Goal: Information Seeking & Learning: Learn about a topic

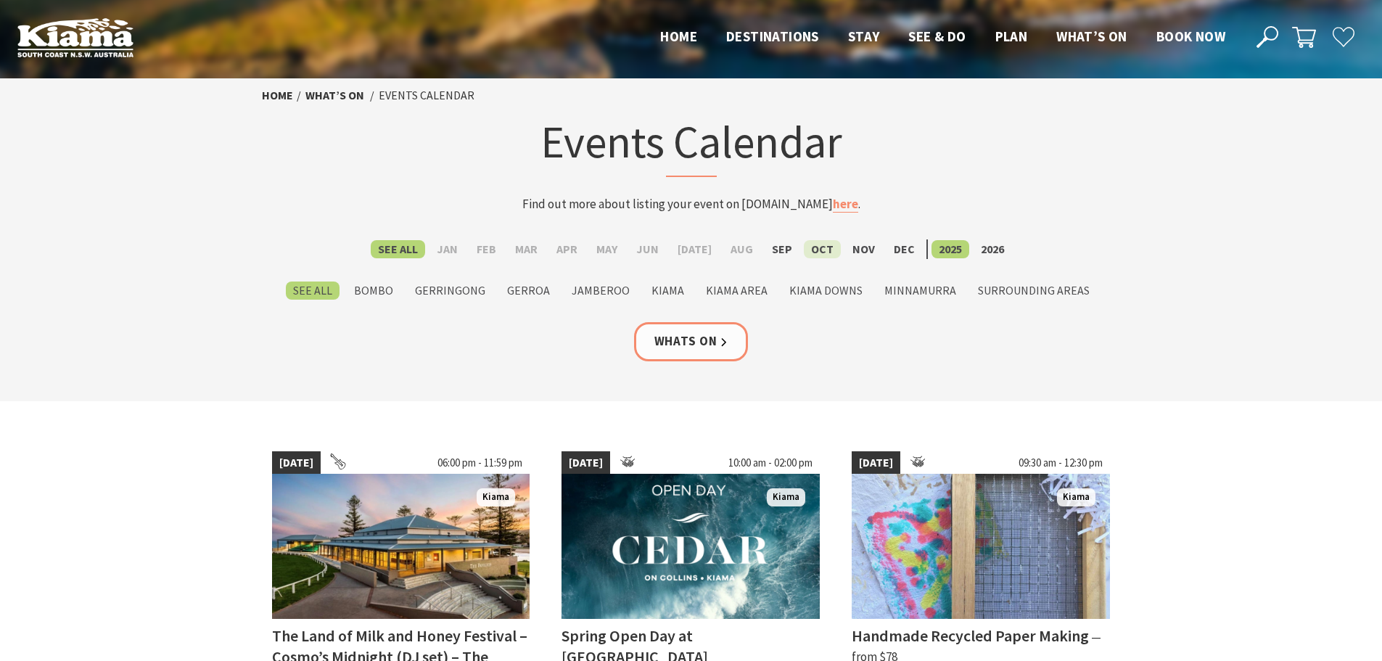
click at [816, 244] on label "Oct" at bounding box center [822, 249] width 37 height 18
click at [0, 0] on input "Oct" at bounding box center [0, 0] width 0 height 0
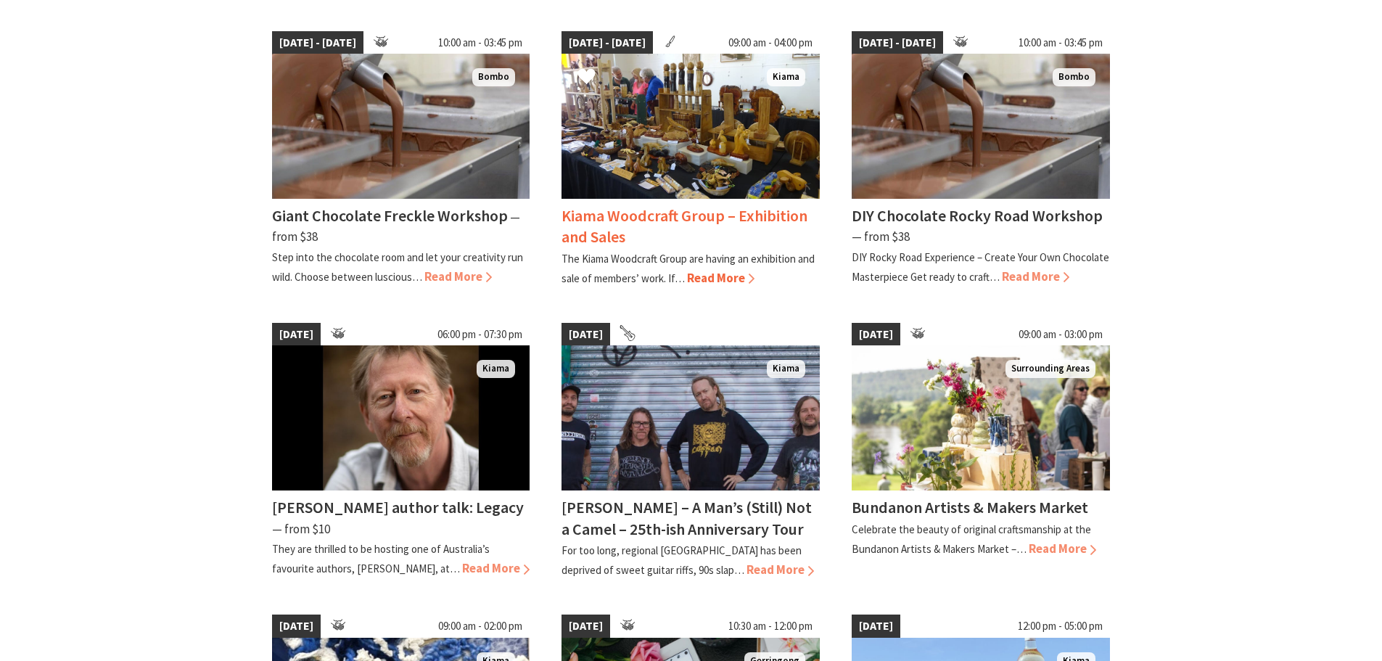
scroll to position [653, 0]
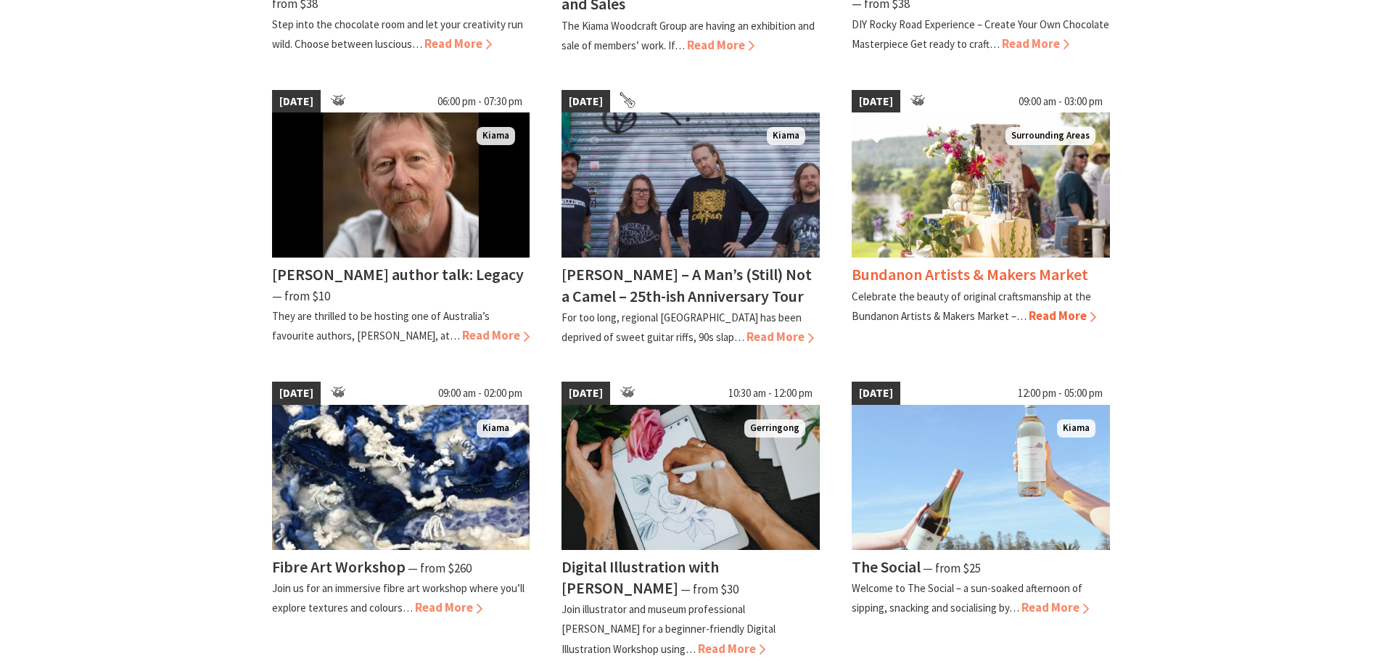
click at [965, 263] on div "Bundanon Artists & Makers Market Celebrate the beauty of original craftsmanship…" at bounding box center [981, 292] width 258 height 68
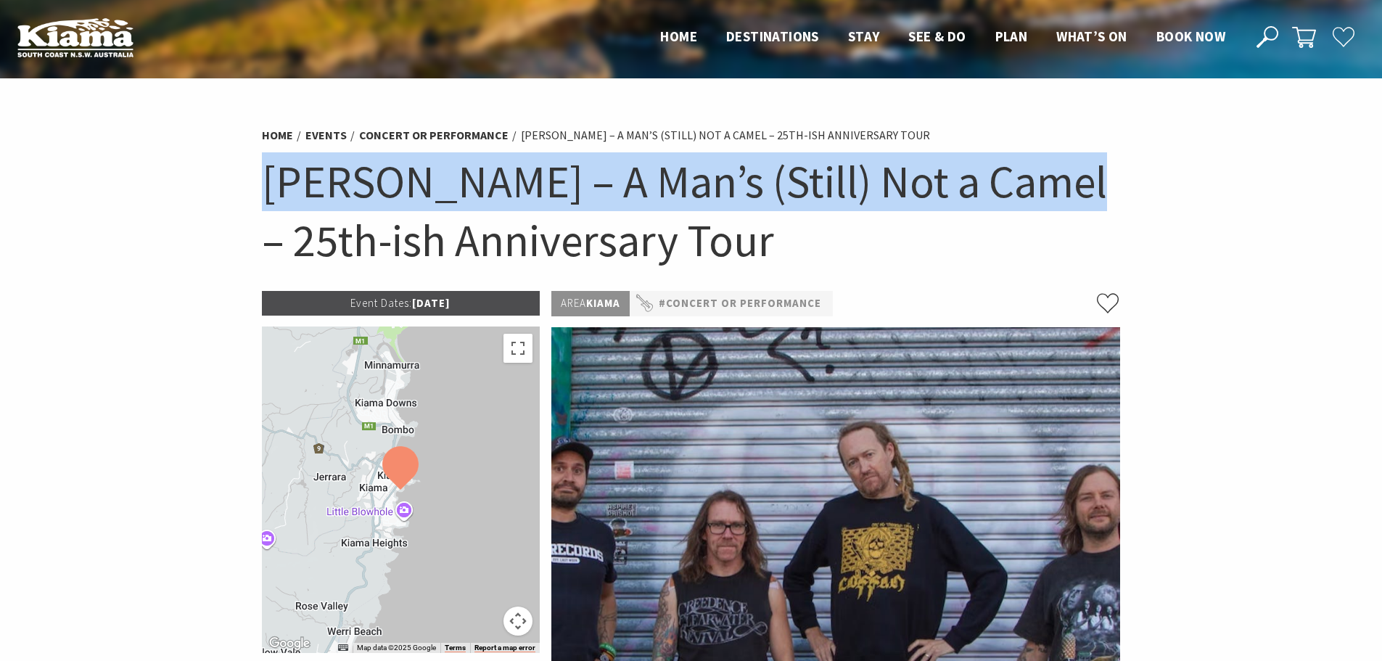
drag, startPoint x: 255, startPoint y: 170, endPoint x: 1063, endPoint y: 161, distance: 808.9
click at [1063, 161] on section "Home Events Concert or Performance Frenzal Rhomb – A Man’s (Still) Not a Camel …" at bounding box center [691, 585] width 1382 height 1015
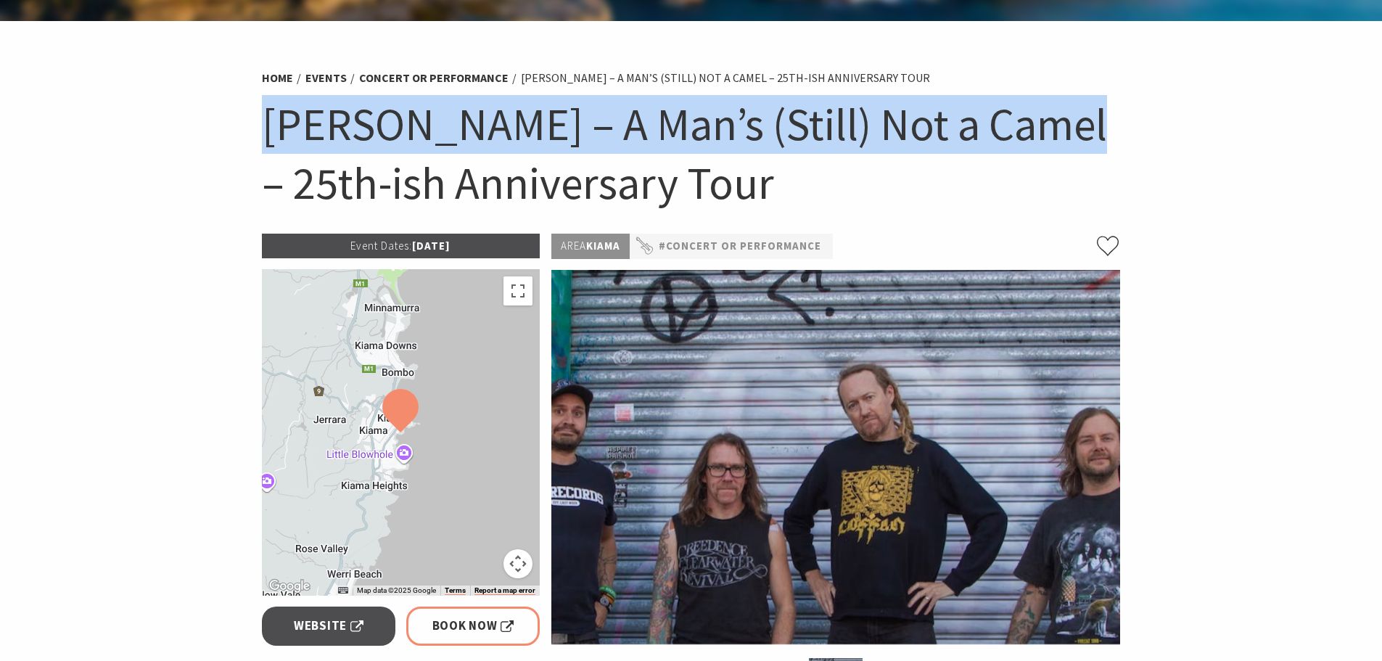
scroll to position [145, 0]
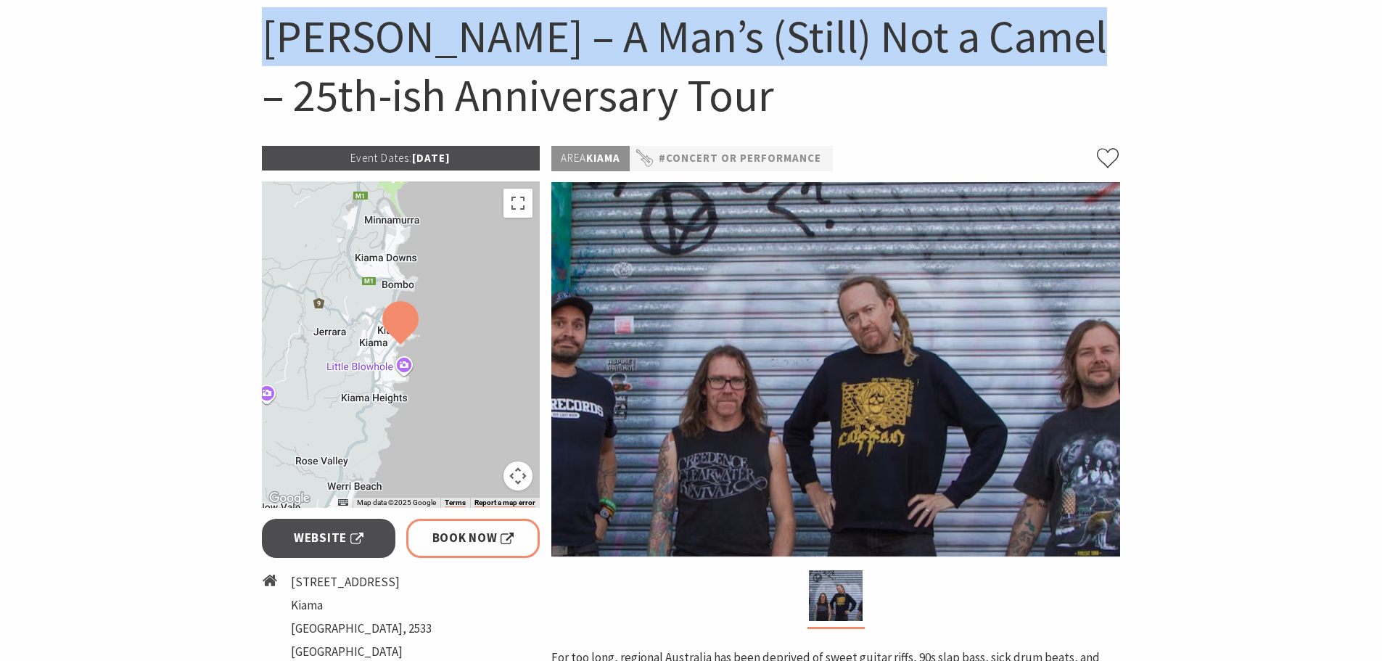
copy h1 "Frenzal Rhomb – A Man’s (Still) Not a Camel"
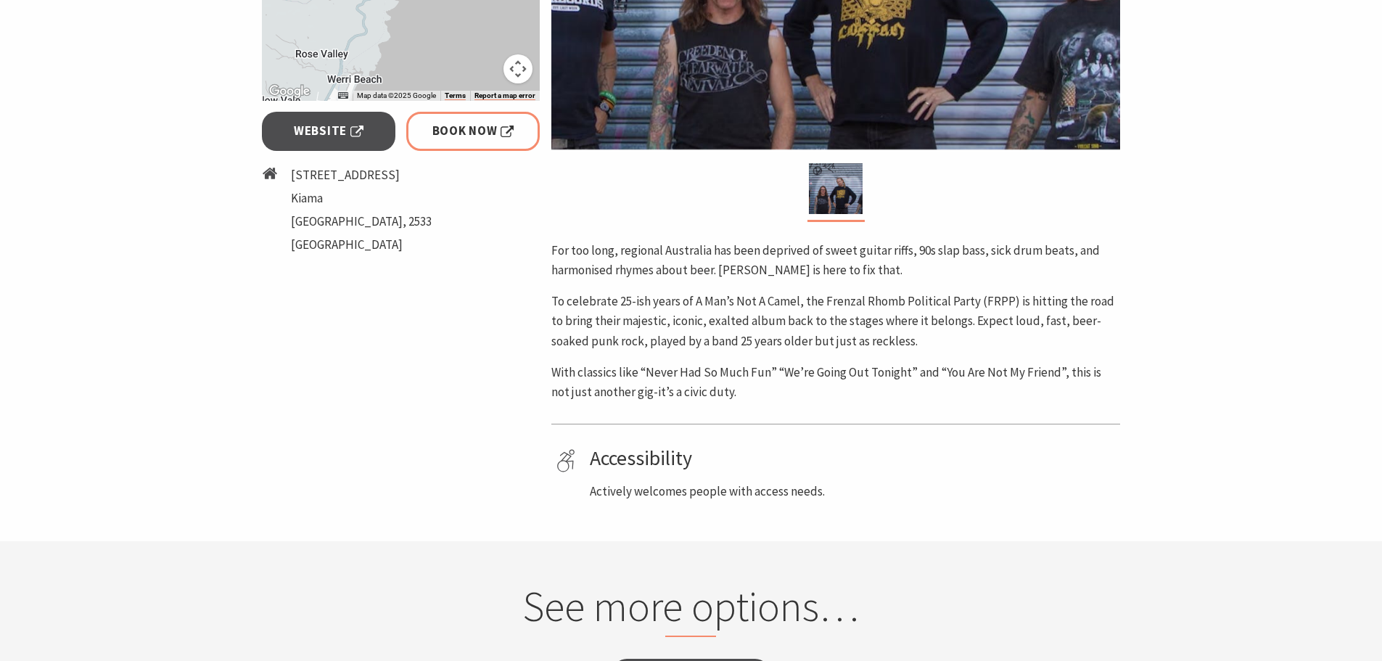
scroll to position [580, 0]
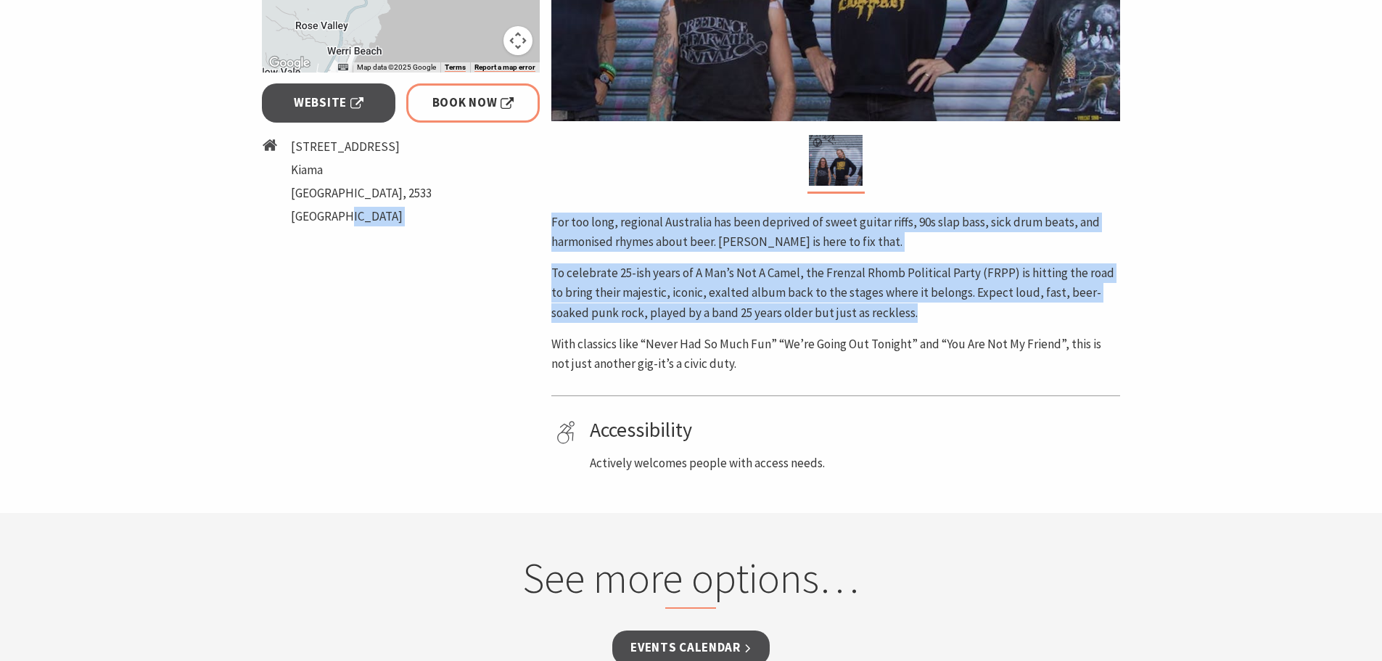
drag, startPoint x: 543, startPoint y: 218, endPoint x: 932, endPoint y: 308, distance: 399.1
click at [932, 308] on div "Event Dates: 04 Oct 2025 ← Move left → Move right ↑ Move up ↓ Move down + Zoom …" at bounding box center [691, 92] width 870 height 762
copy div "Area Kiama #Concert or Performance For too long, regional Australia has been de…"
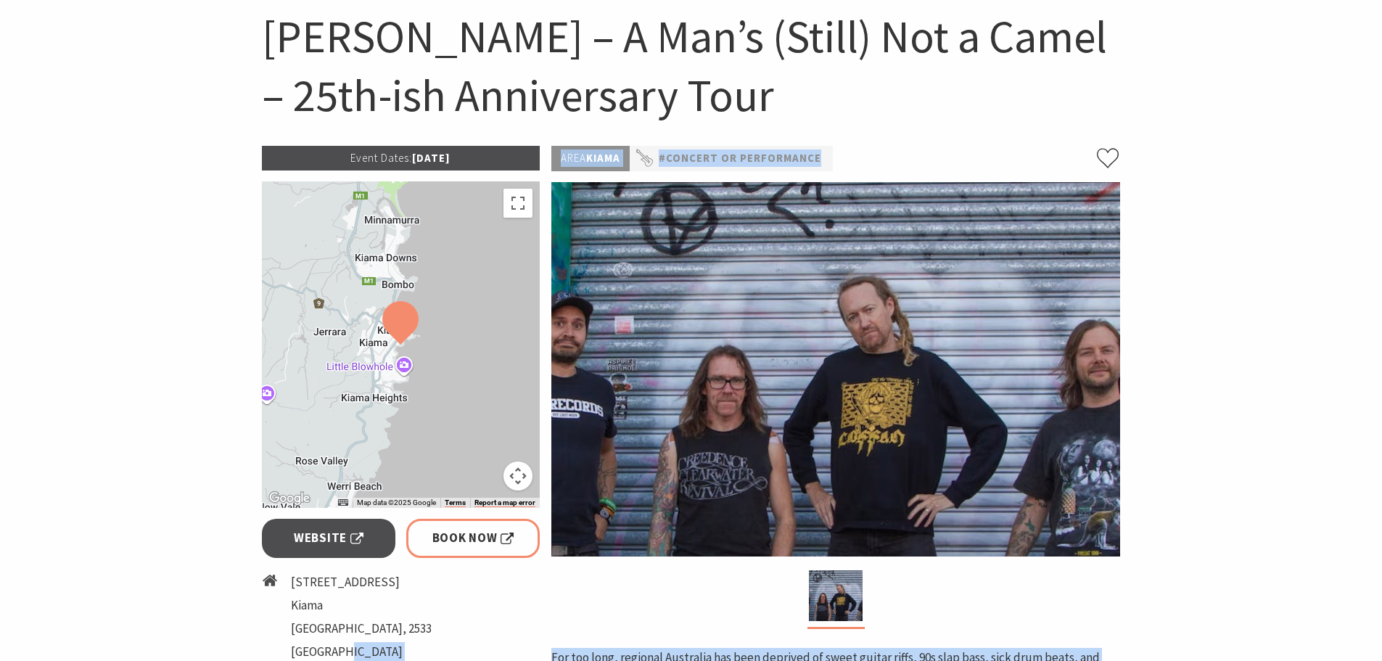
scroll to position [723, 0]
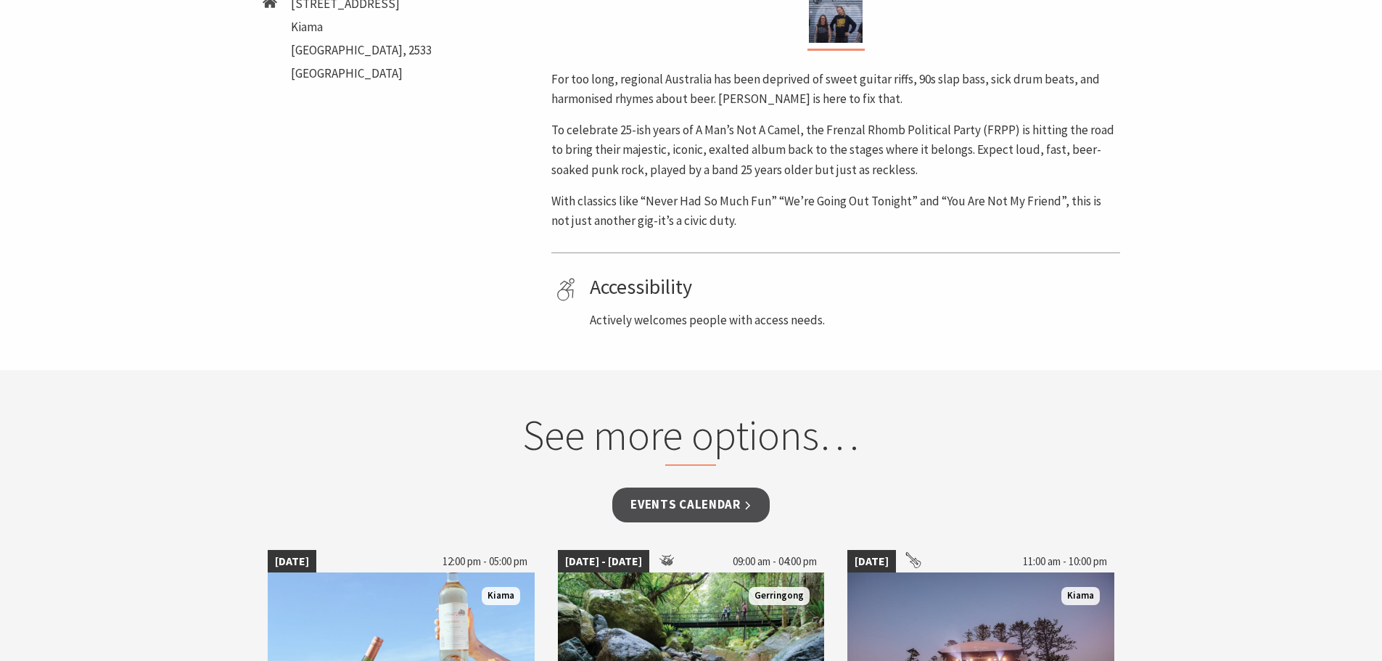
click at [1047, 309] on div "Accessibility Actively welcomes people with access needs." at bounding box center [852, 302] width 525 height 55
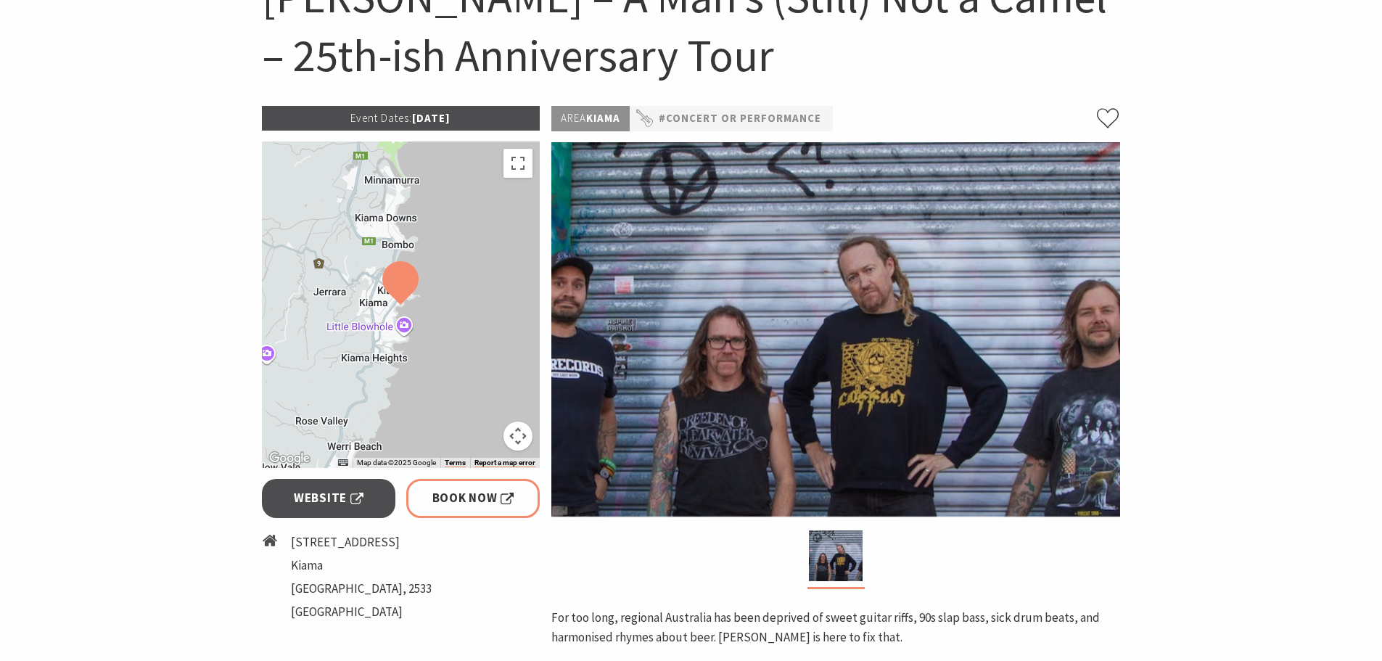
scroll to position [143, 0]
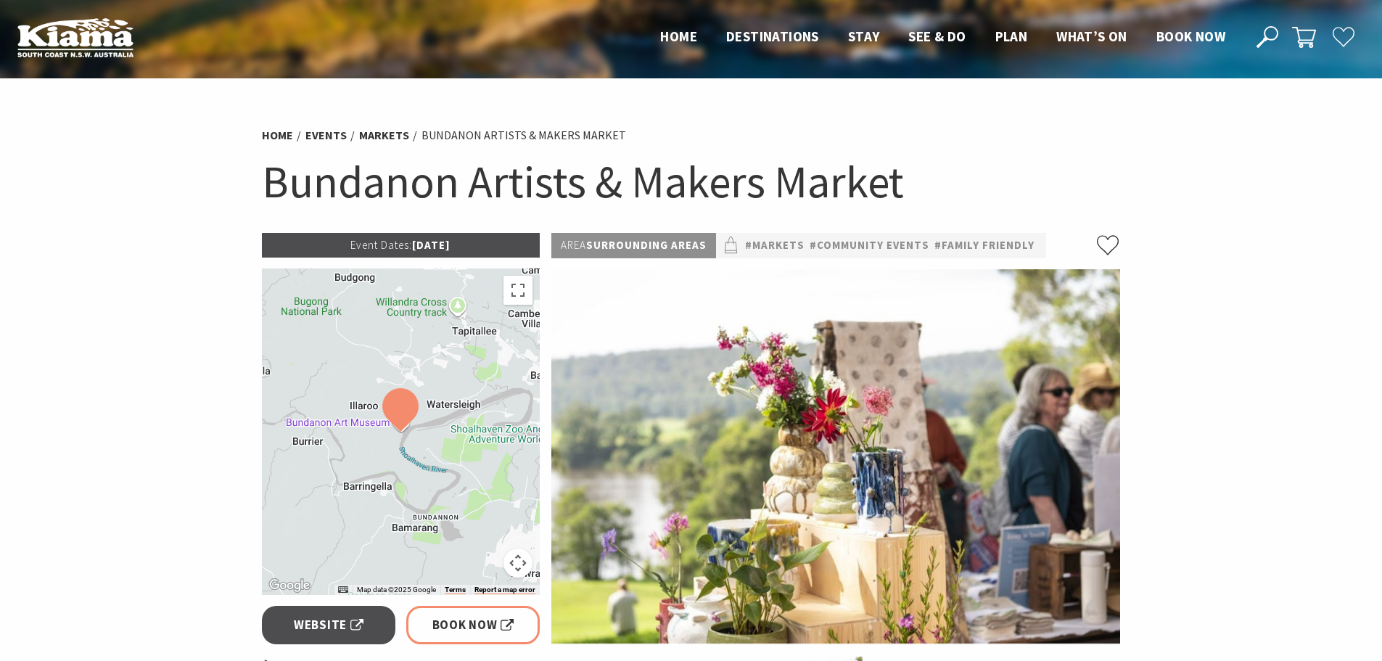
click at [667, 176] on h1 "Bundanon Artists & Makers Market" at bounding box center [691, 181] width 859 height 59
click at [667, 174] on h1 "Bundanon Artists & Makers Market" at bounding box center [691, 181] width 859 height 59
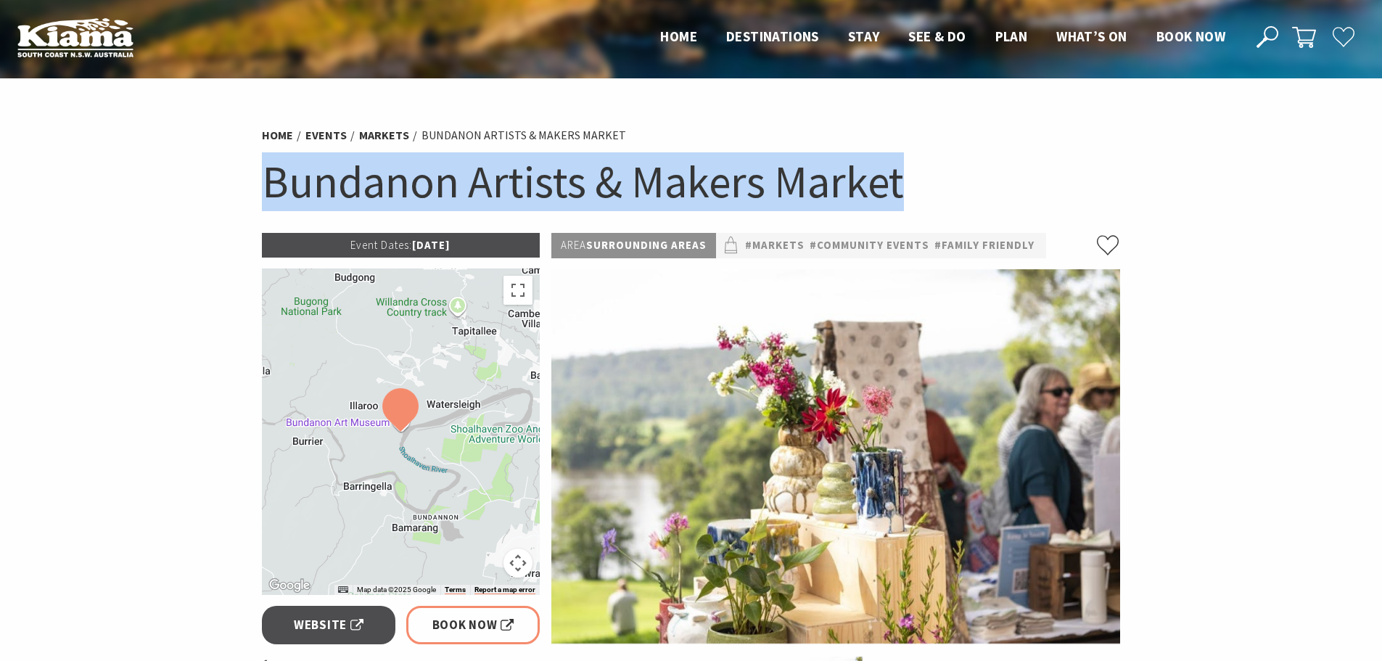
click at [667, 174] on h1 "Bundanon Artists & Makers Market" at bounding box center [691, 181] width 859 height 59
copy section "Bundanon Artists & Makers Market"
click at [743, 167] on h1 "Bundanon Artists & Makers Market" at bounding box center [691, 181] width 859 height 59
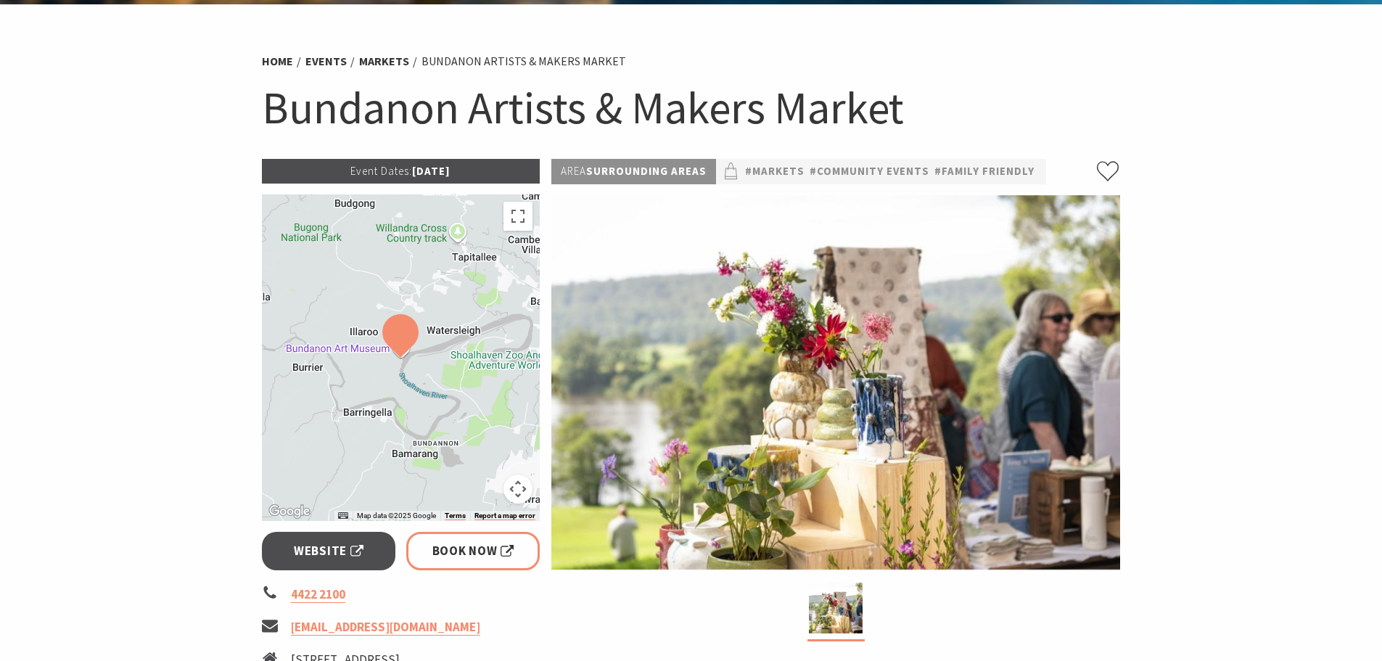
scroll to position [73, 0]
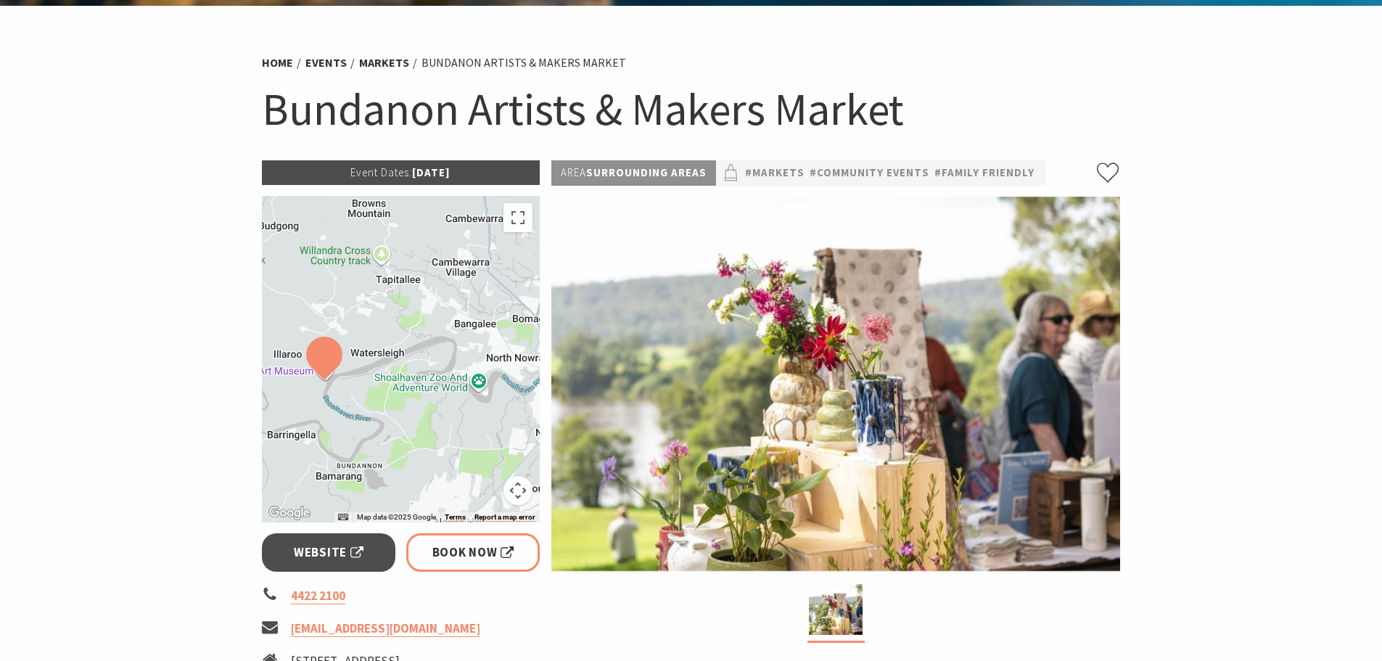
drag, startPoint x: 471, startPoint y: 371, endPoint x: 390, endPoint y: 394, distance: 83.8
click at [390, 394] on div at bounding box center [401, 359] width 279 height 326
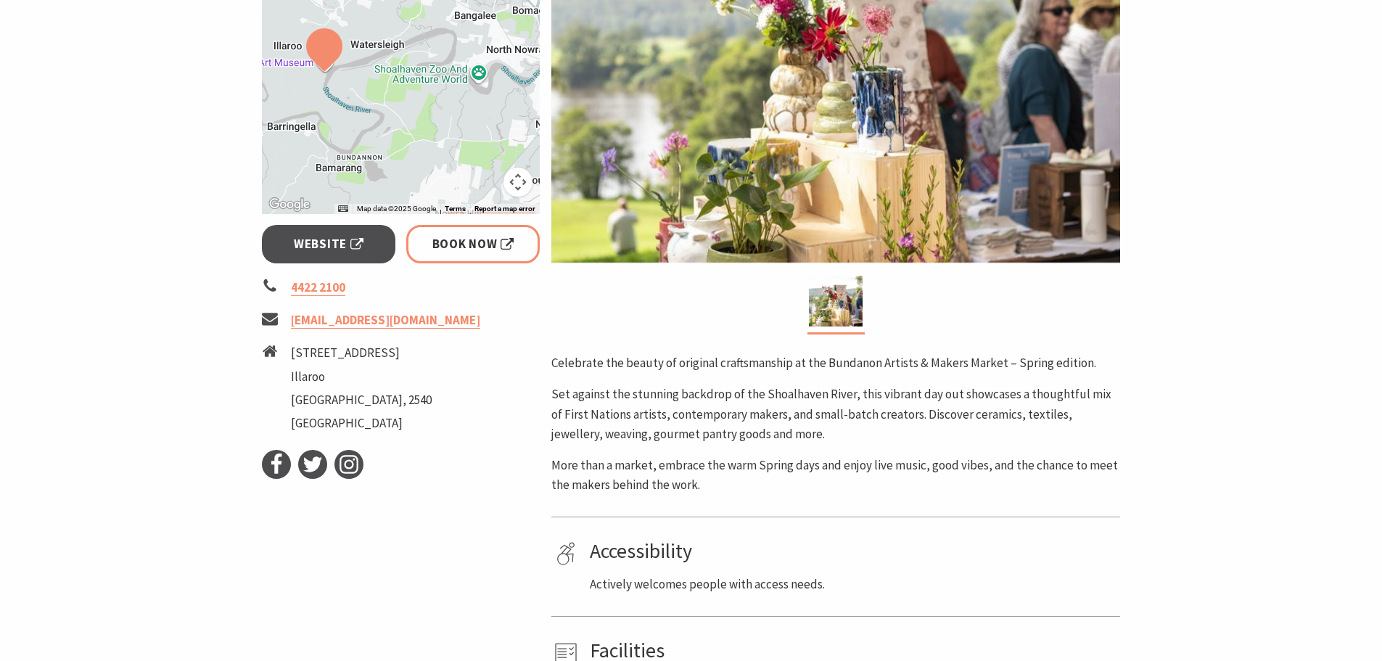
scroll to position [580, 0]
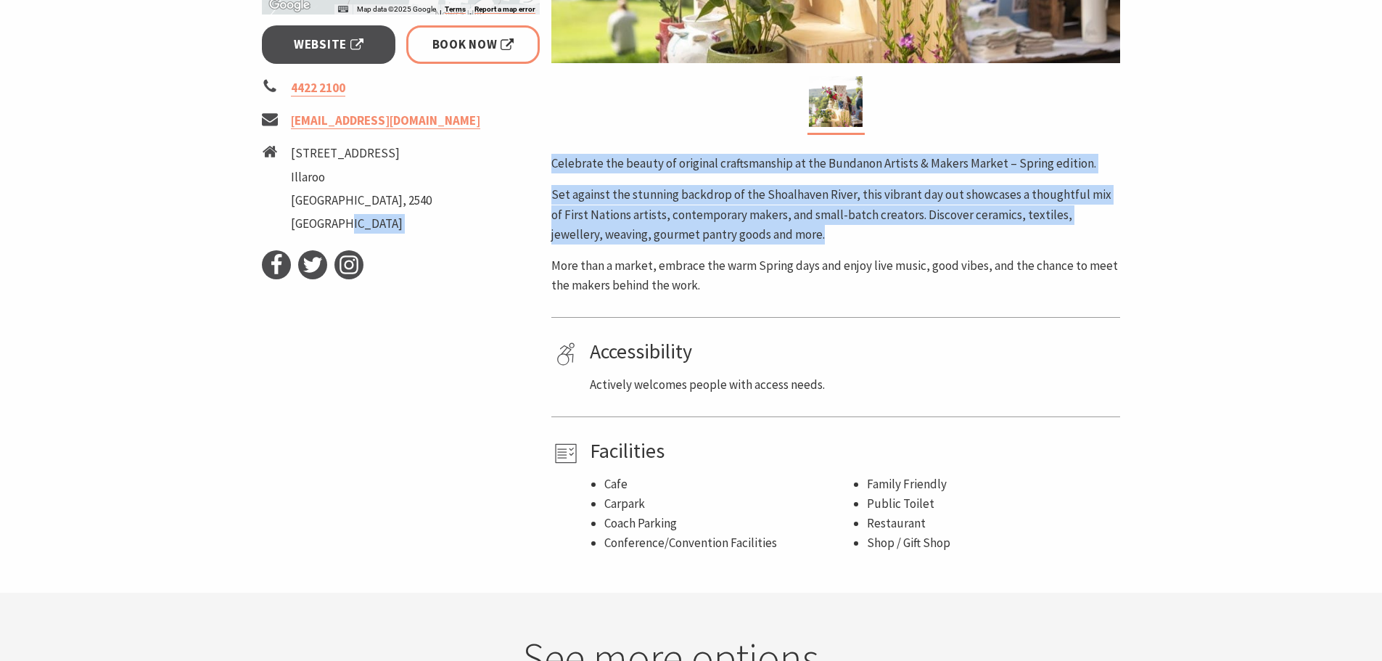
drag, startPoint x: 532, startPoint y: 150, endPoint x: 921, endPoint y: 225, distance: 396.6
click at [921, 225] on div "Event Dates: 04 Oct 2025 ← Move left → Move right ↑ Move up ↓ Move down + Zoom …" at bounding box center [691, 103] width 870 height 901
copy div "Facebook Twitter Instagram Area Surrounding Areas #Markets #Community Events #F…"
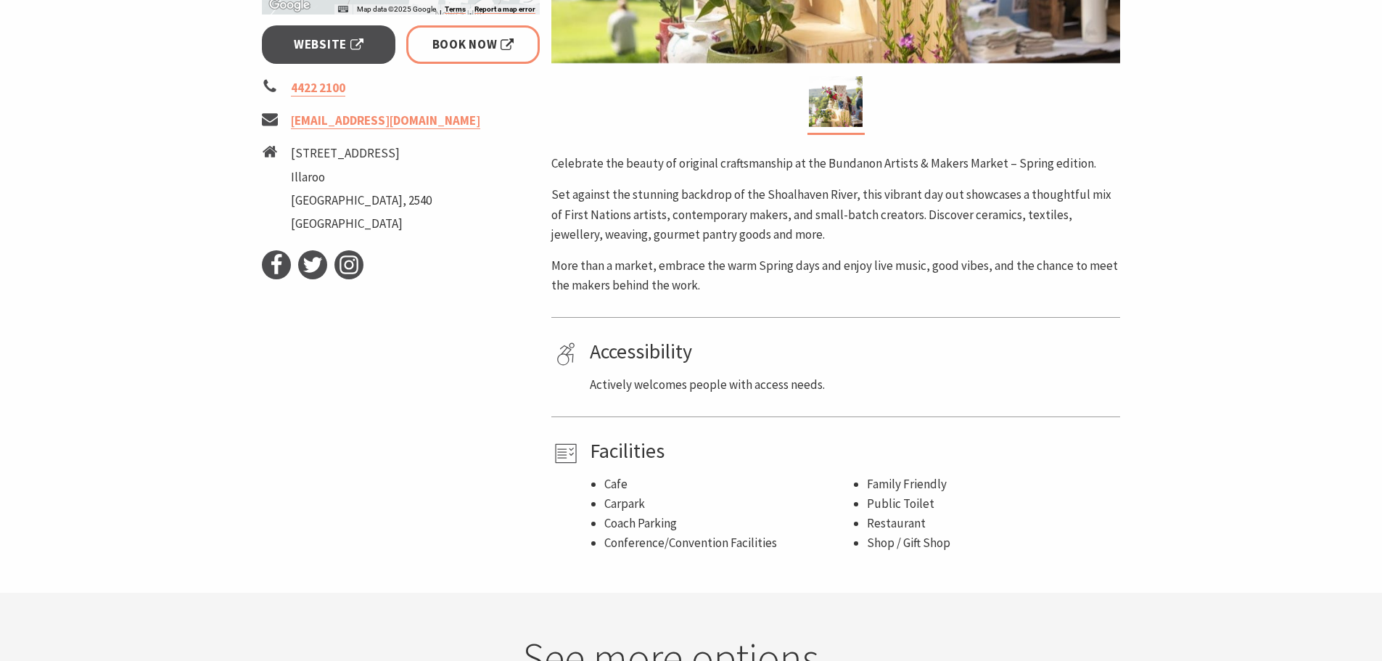
click at [741, 245] on div "Celebrate the beauty of original craftsmanship at the Bundanon Artists & Makers…" at bounding box center [835, 224] width 569 height 141
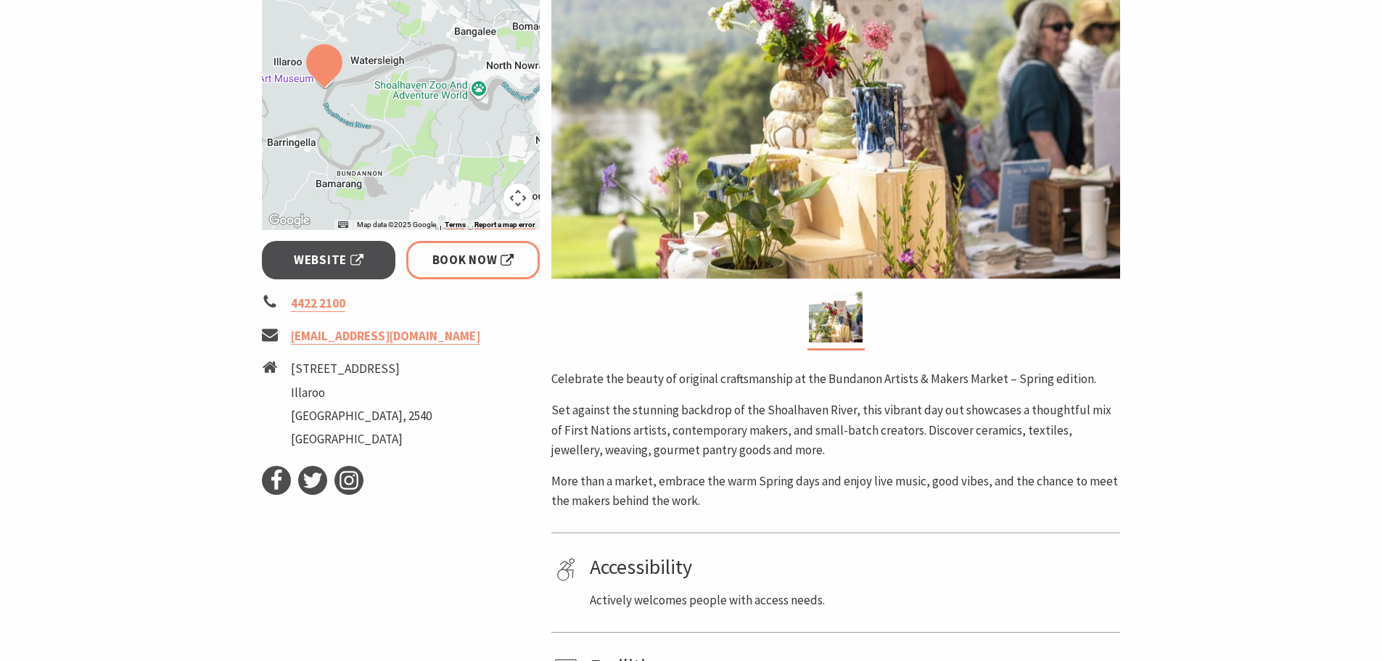
scroll to position [145, 0]
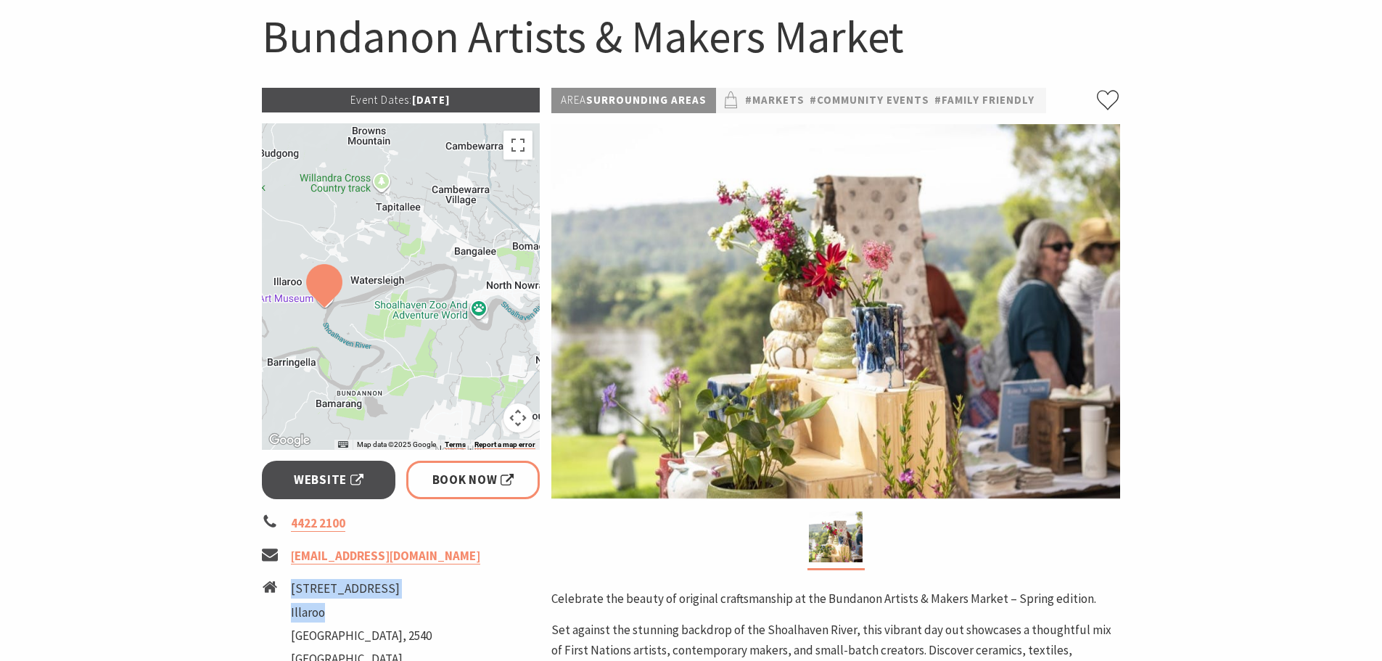
drag, startPoint x: 292, startPoint y: 590, endPoint x: 332, endPoint y: 606, distance: 43.2
click at [332, 606] on ul "170 Riversdale Road Illaroo New South Wales, 2540 Australia" at bounding box center [361, 626] width 141 height 94
copy ul "170 Riversdale Road Illaroo"
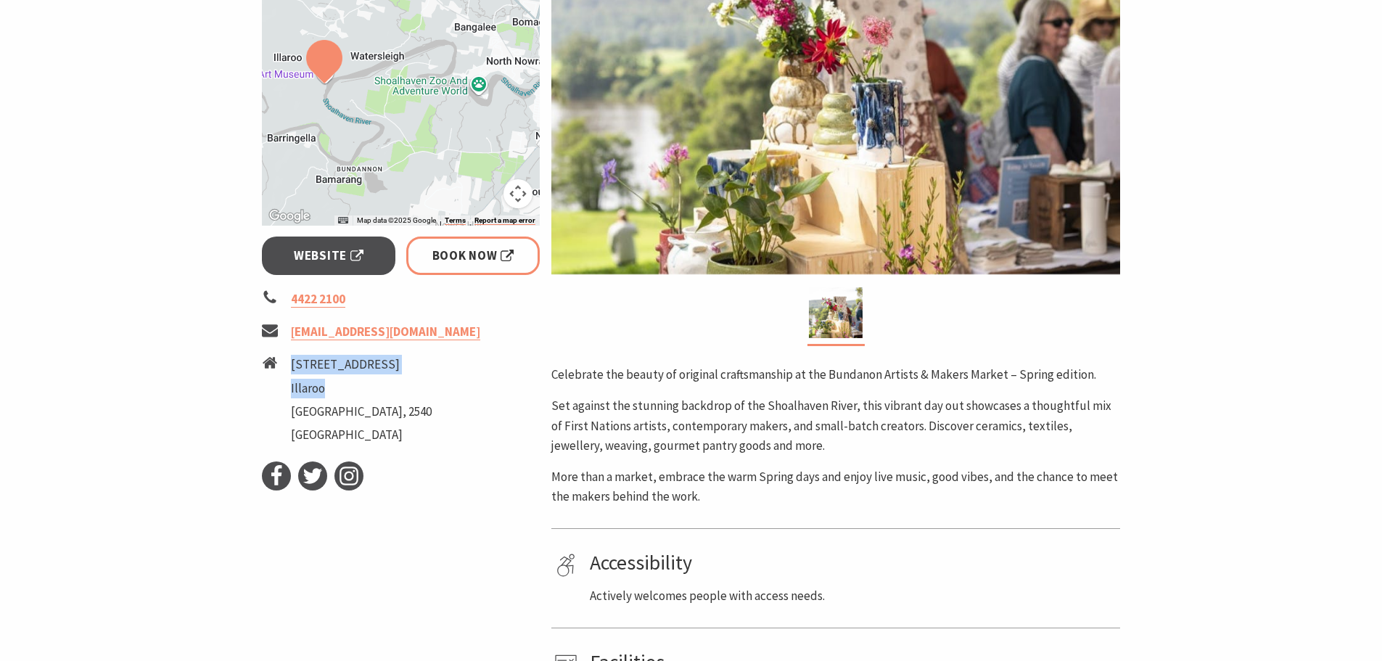
scroll to position [435, 0]
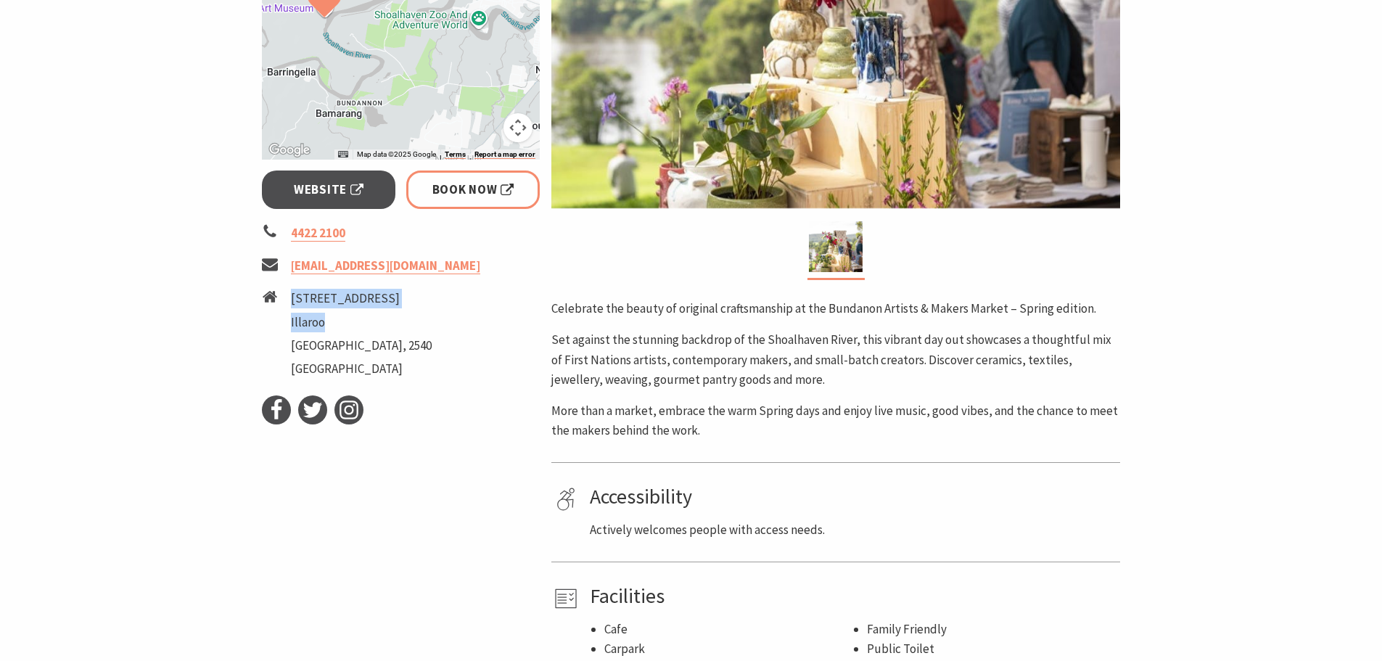
copy ul "170 Riversdale Road Illaroo"
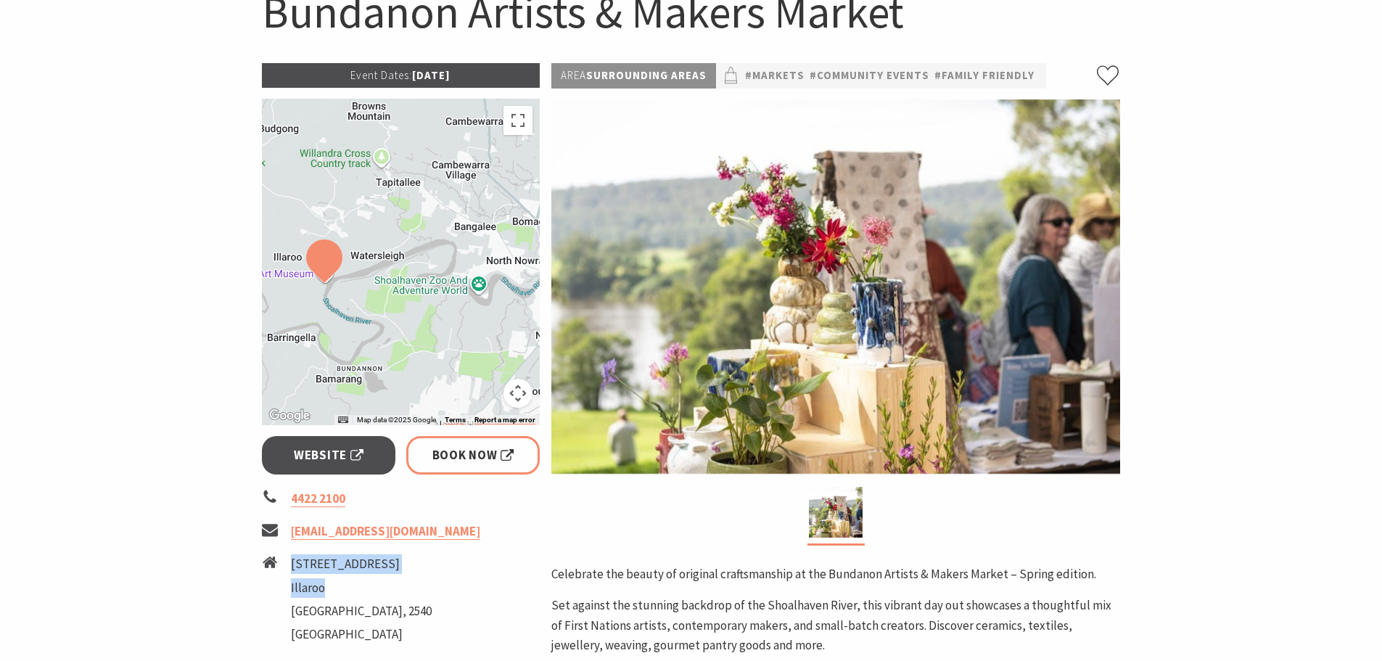
scroll to position [0, 0]
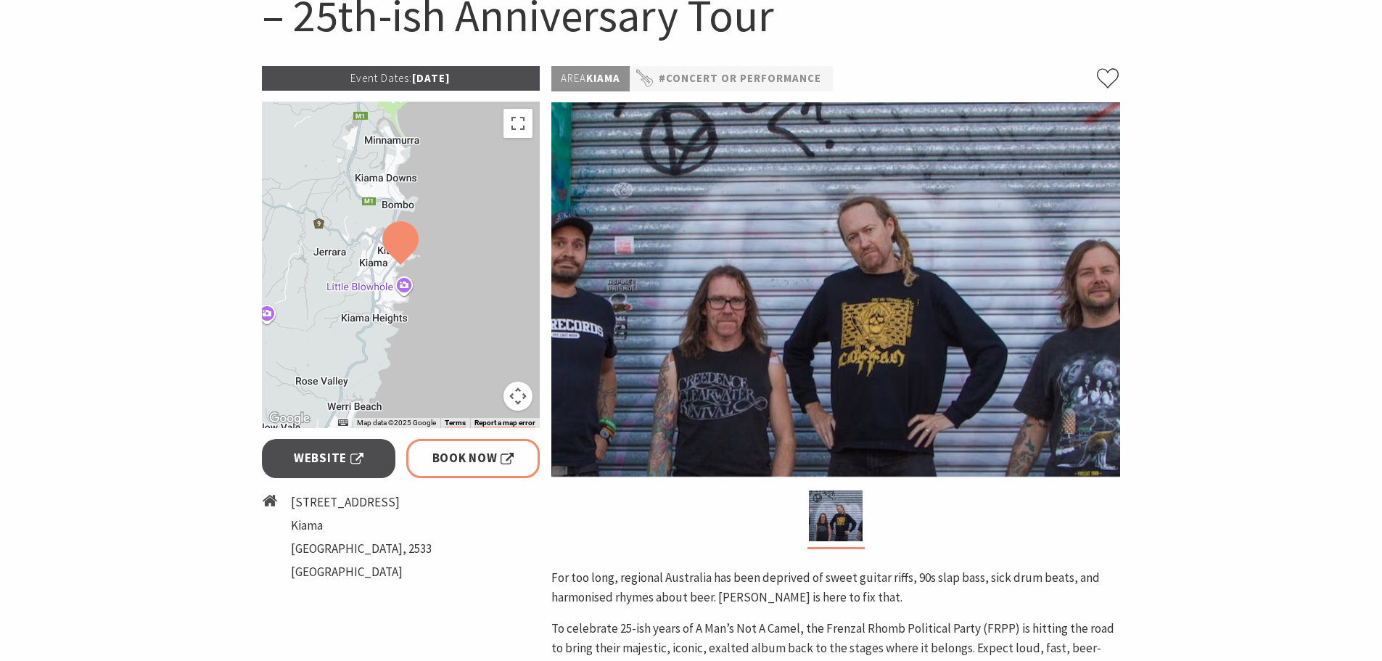
scroll to position [218, 0]
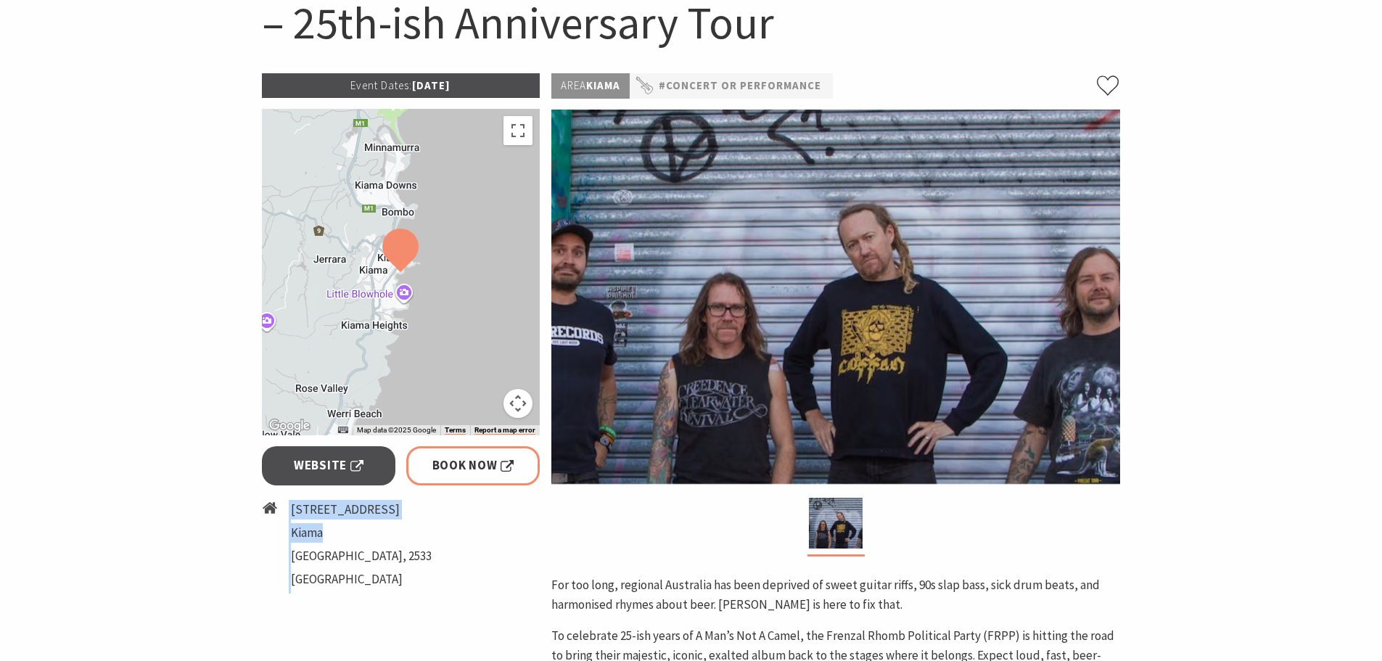
drag, startPoint x: 284, startPoint y: 506, endPoint x: 388, endPoint y: 527, distance: 105.8
click at [388, 527] on li "2 Bong Bong Street Kiama New South Wales, 2533 Australia" at bounding box center [401, 547] width 279 height 94
click at [395, 535] on li "Kiama" at bounding box center [361, 533] width 141 height 20
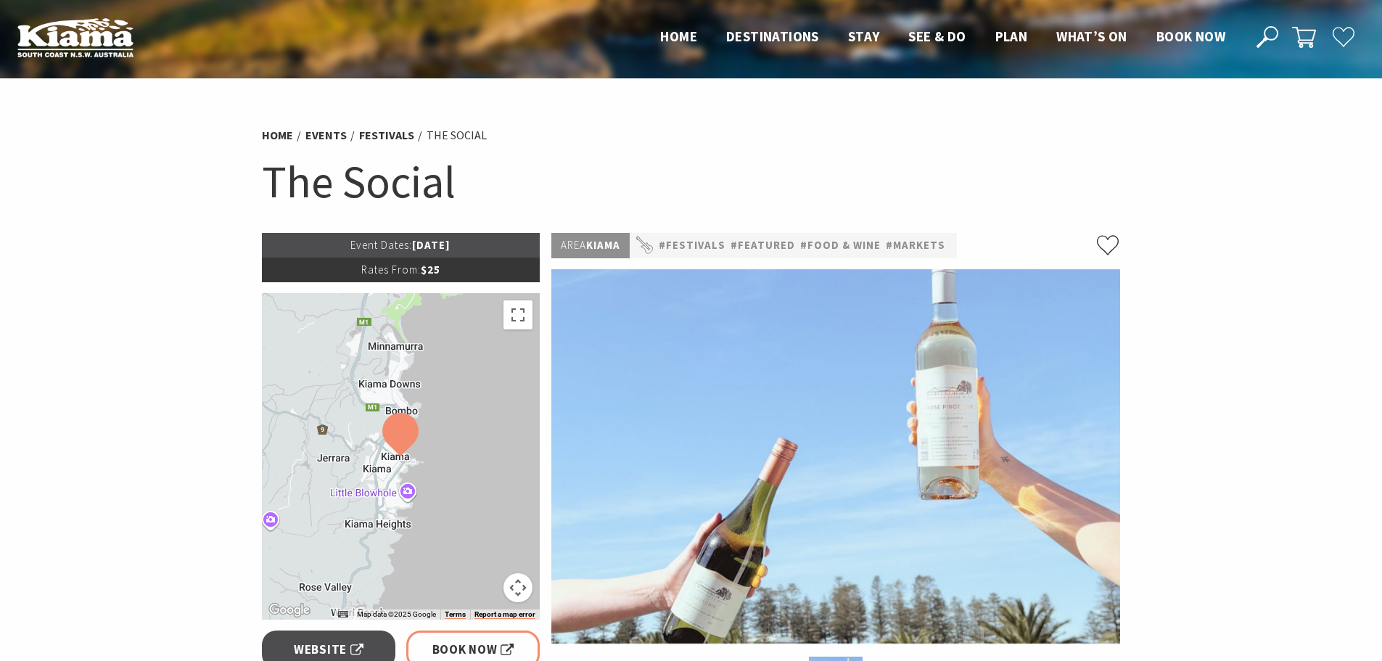
click at [391, 186] on h1 "The Social" at bounding box center [691, 181] width 859 height 59
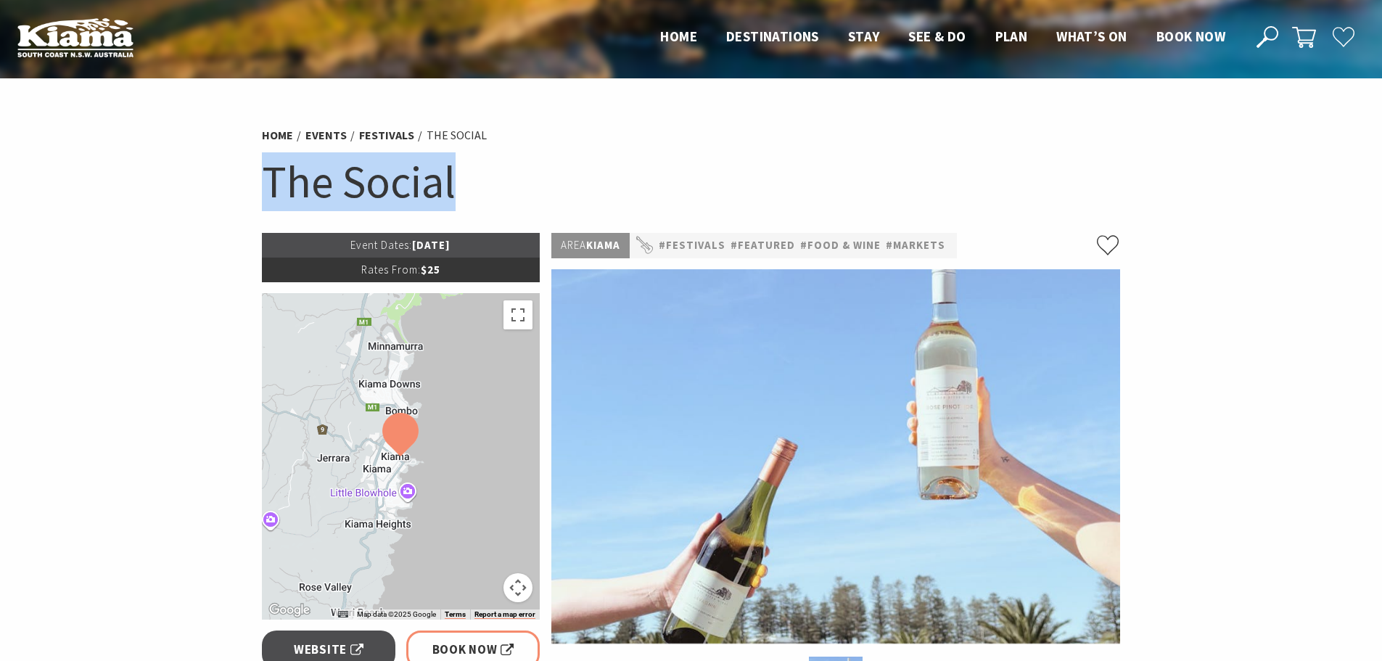
click at [391, 186] on h1 "The Social" at bounding box center [691, 181] width 859 height 59
copy section "The Social"
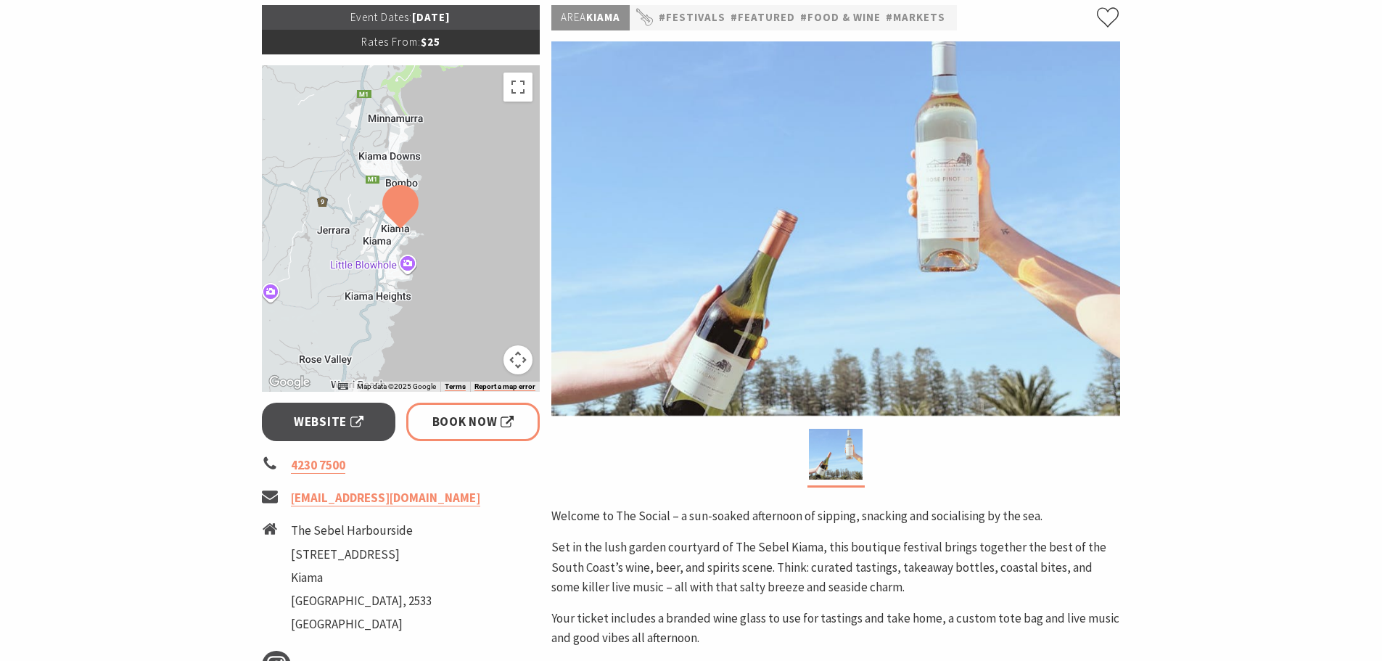
scroll to position [363, 0]
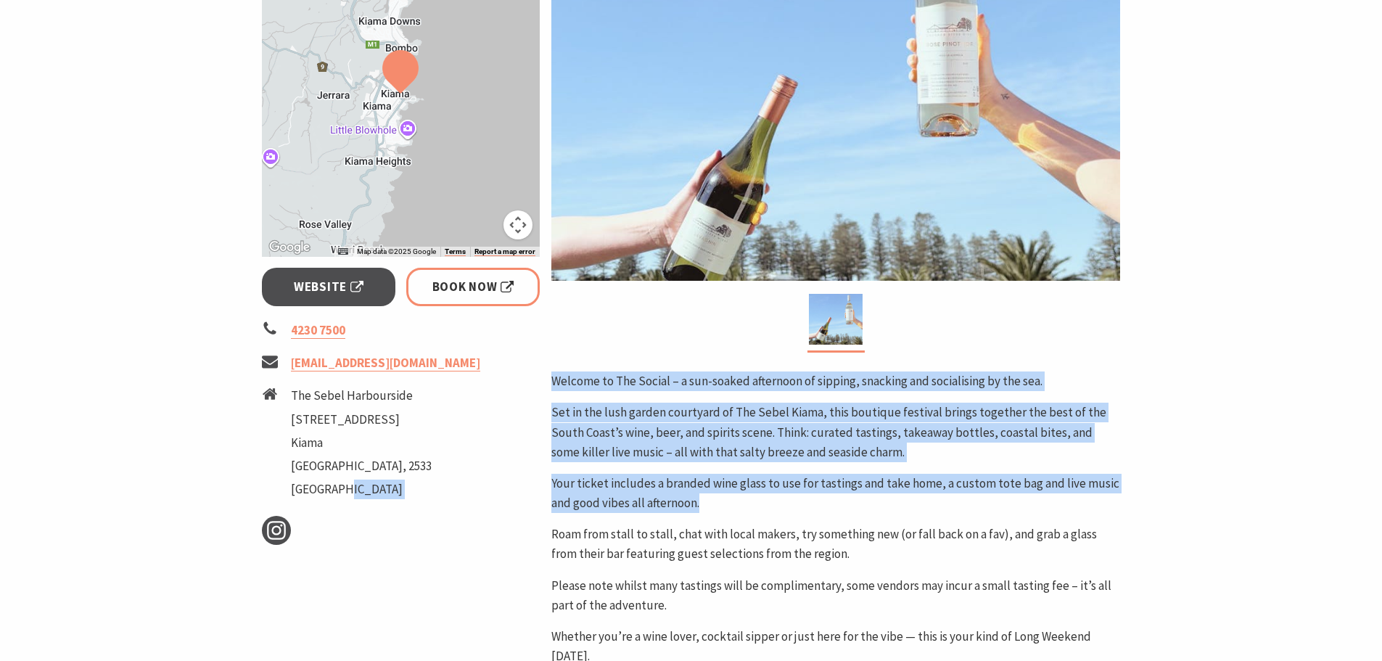
drag, startPoint x: 539, startPoint y: 377, endPoint x: 878, endPoint y: 503, distance: 361.3
click at [878, 503] on div "Event Dates: 05 Oct 2025 Rates From: $25 ← Move left → Move right ↑ Move up ↓ M…" at bounding box center [691, 387] width 870 height 1034
copy div "Instagram Area Kiama #Festivals #Featured #Food & Wine #Markets Welcome to The …"
click at [597, 412] on p "Set in the lush garden courtyard of The Sebel Kiama, this boutique festival bri…" at bounding box center [835, 432] width 569 height 59
click at [611, 425] on p "Set in the lush garden courtyard of The Sebel Kiama, this boutique festival bri…" at bounding box center [835, 432] width 569 height 59
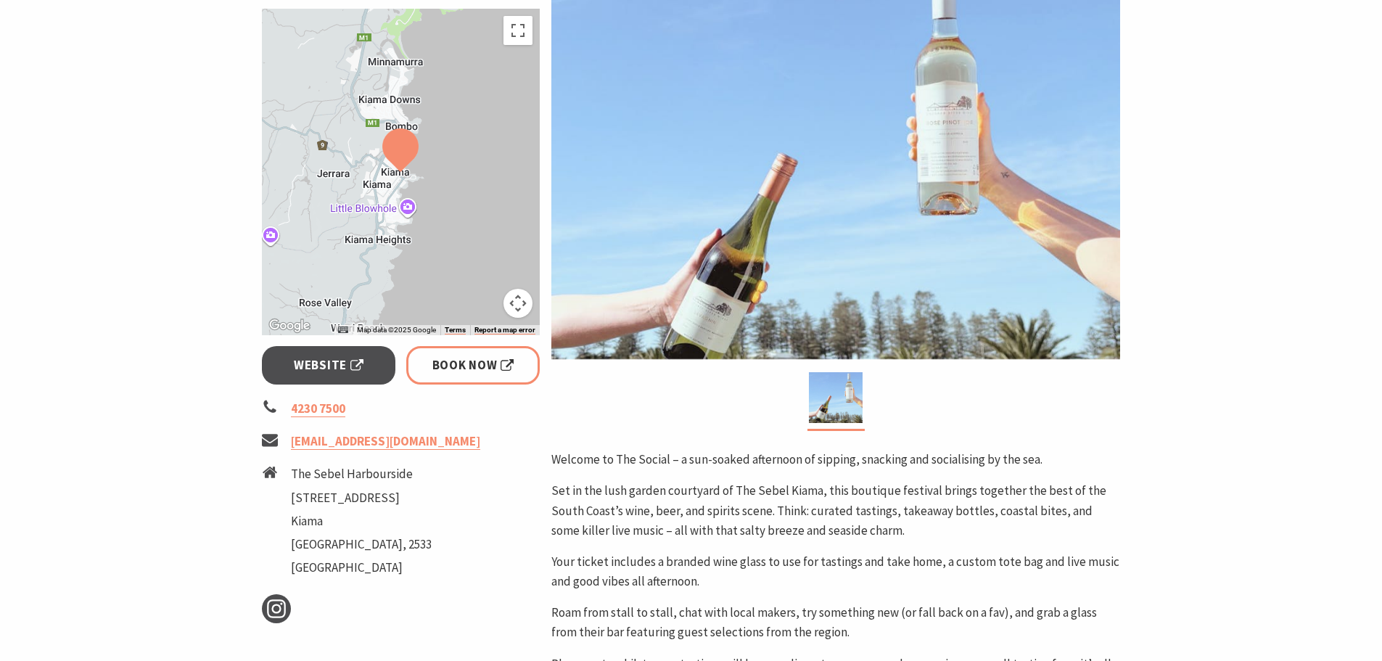
scroll to position [218, 0]
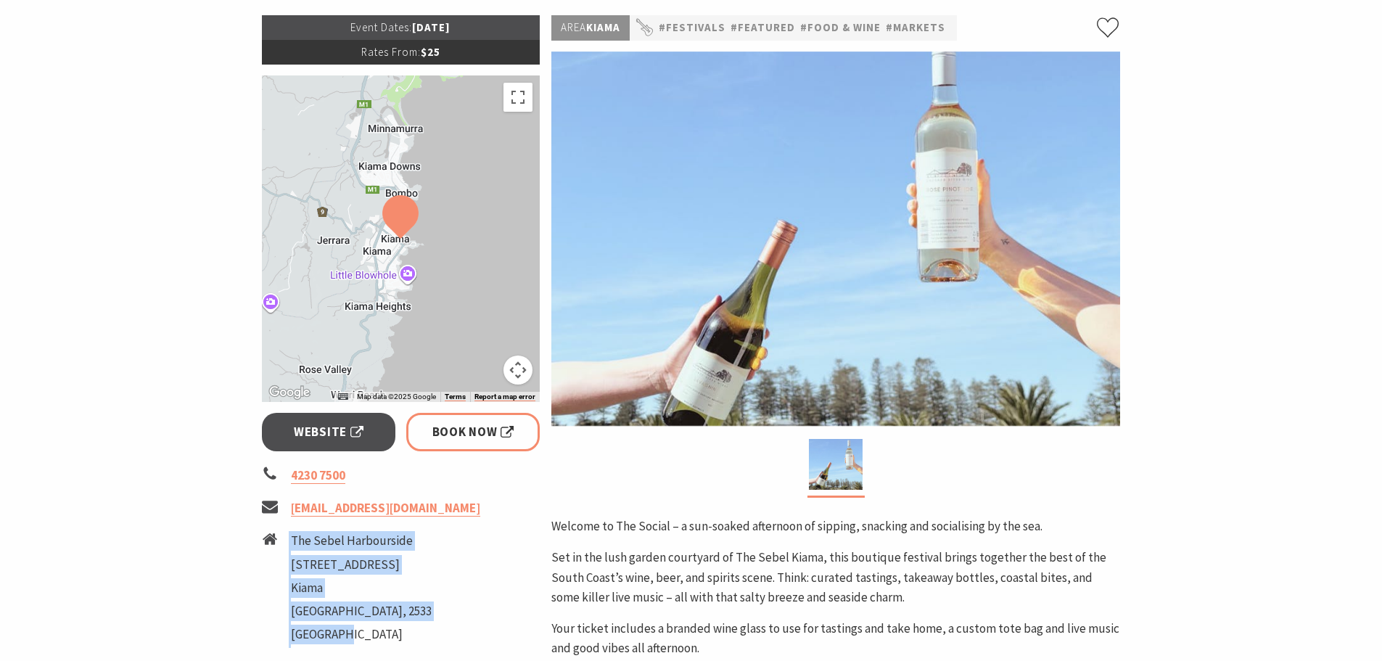
drag, startPoint x: 288, startPoint y: 542, endPoint x: 429, endPoint y: 538, distance: 140.8
click at [429, 538] on li "The Sebel Harbourside 31 Shoalhaven St Kiama New South Wales, 2533 Australia" at bounding box center [401, 589] width 279 height 117
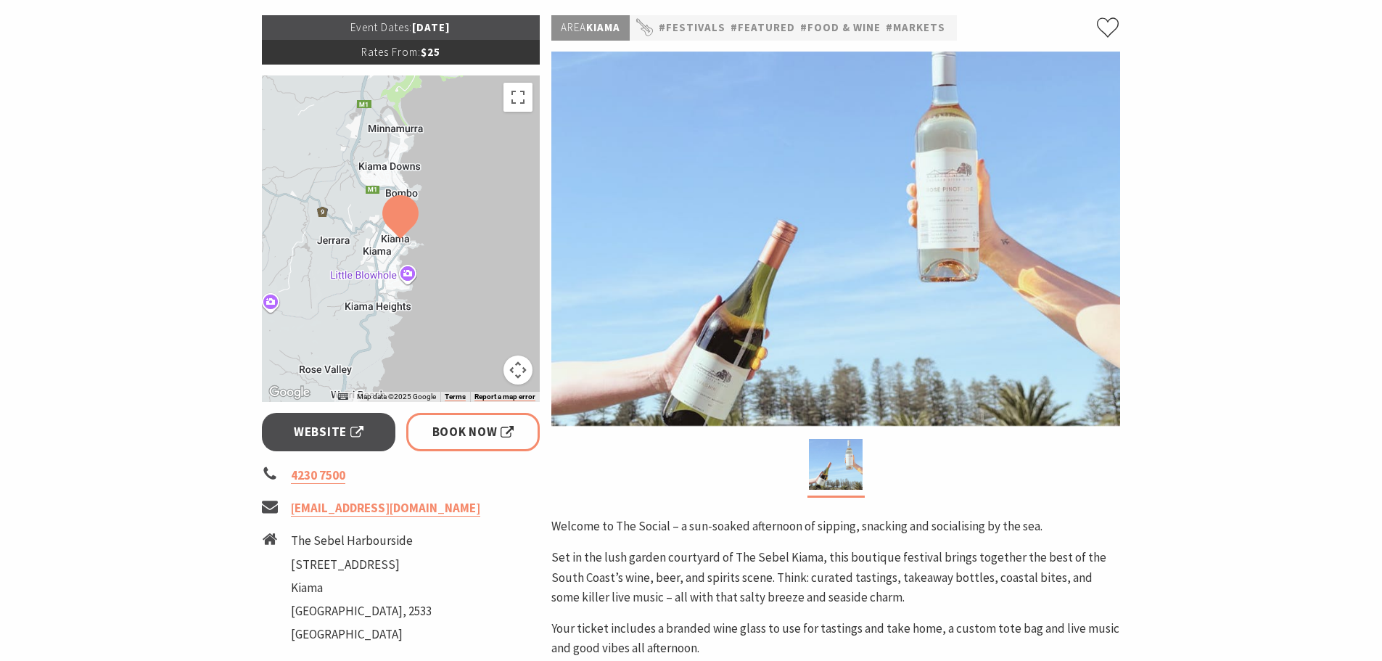
click at [429, 538] on li "The Sebel Harbourside 31 Shoalhaven St Kiama New South Wales, 2533 Australia" at bounding box center [401, 589] width 279 height 117
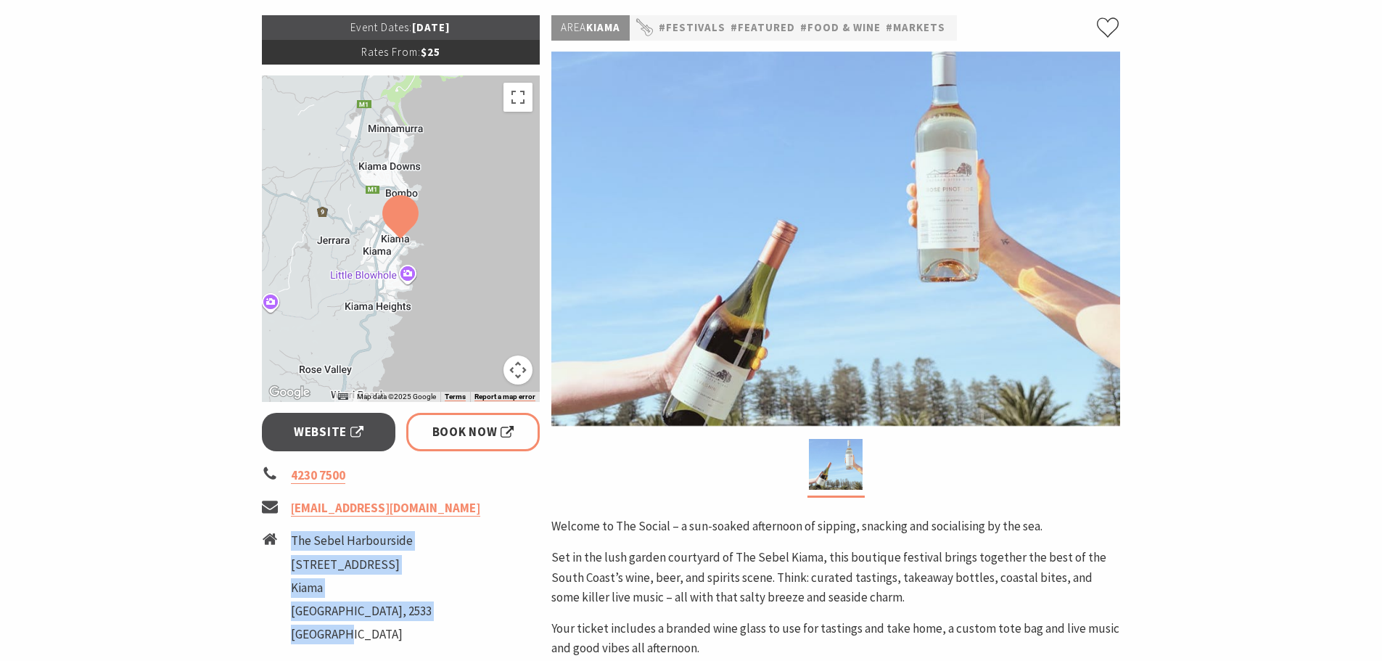
drag, startPoint x: 427, startPoint y: 538, endPoint x: 290, endPoint y: 543, distance: 137.2
click at [290, 543] on li "The Sebel Harbourside 31 Shoalhaven St Kiama New South Wales, 2533 Australia" at bounding box center [401, 589] width 279 height 117
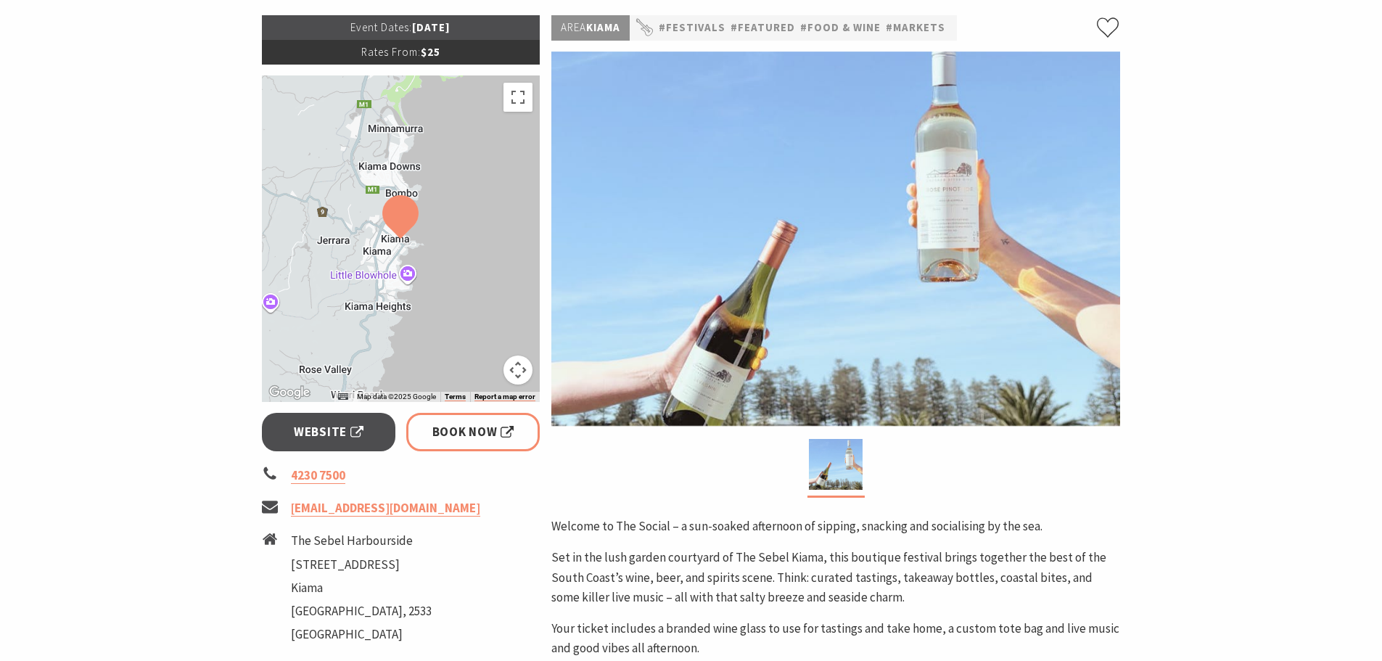
click at [282, 549] on li "The Sebel Harbourside 31 Shoalhaven St Kiama New South Wales, 2533 Australia" at bounding box center [401, 589] width 279 height 117
drag, startPoint x: 292, startPoint y: 539, endPoint x: 408, endPoint y: 547, distance: 117.1
click at [408, 547] on li "The Sebel Harbourside" at bounding box center [361, 541] width 141 height 20
copy li "The Sebel Harbourside"
click at [688, 535] on p "Welcome to The Social – a sun-soaked afternoon of sipping, snacking and sociali…" at bounding box center [835, 526] width 569 height 20
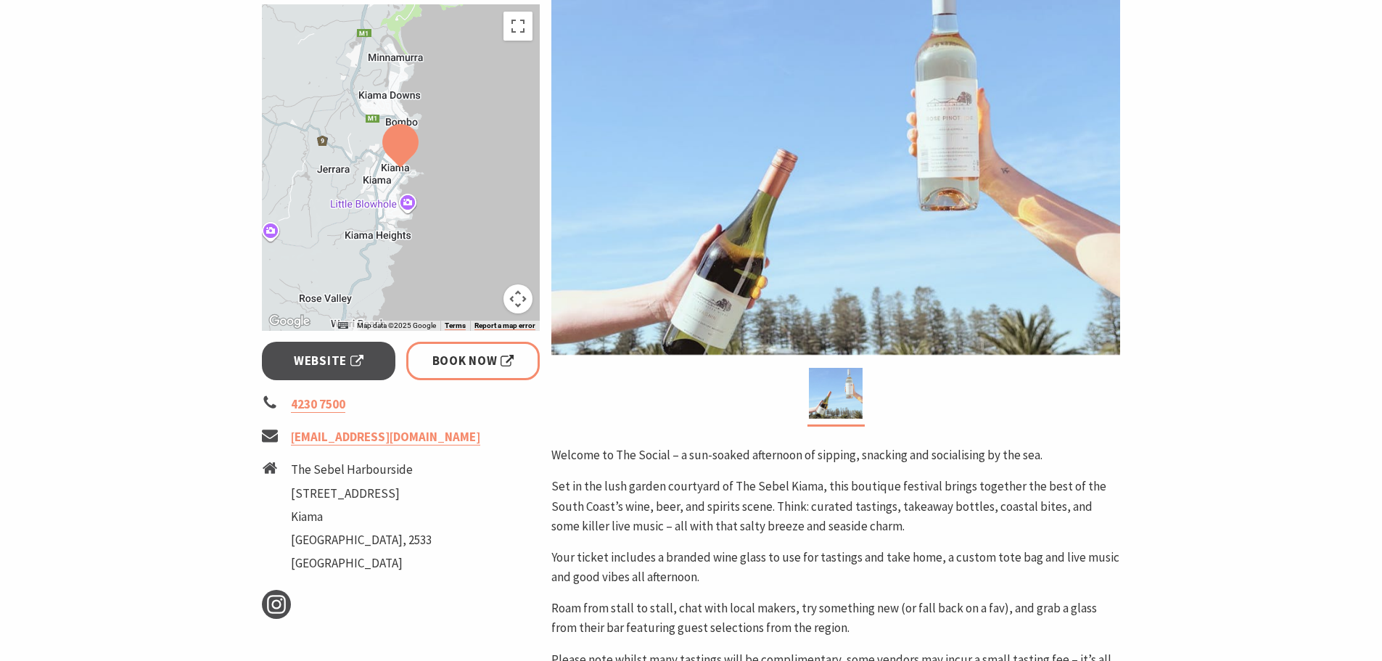
scroll to position [290, 0]
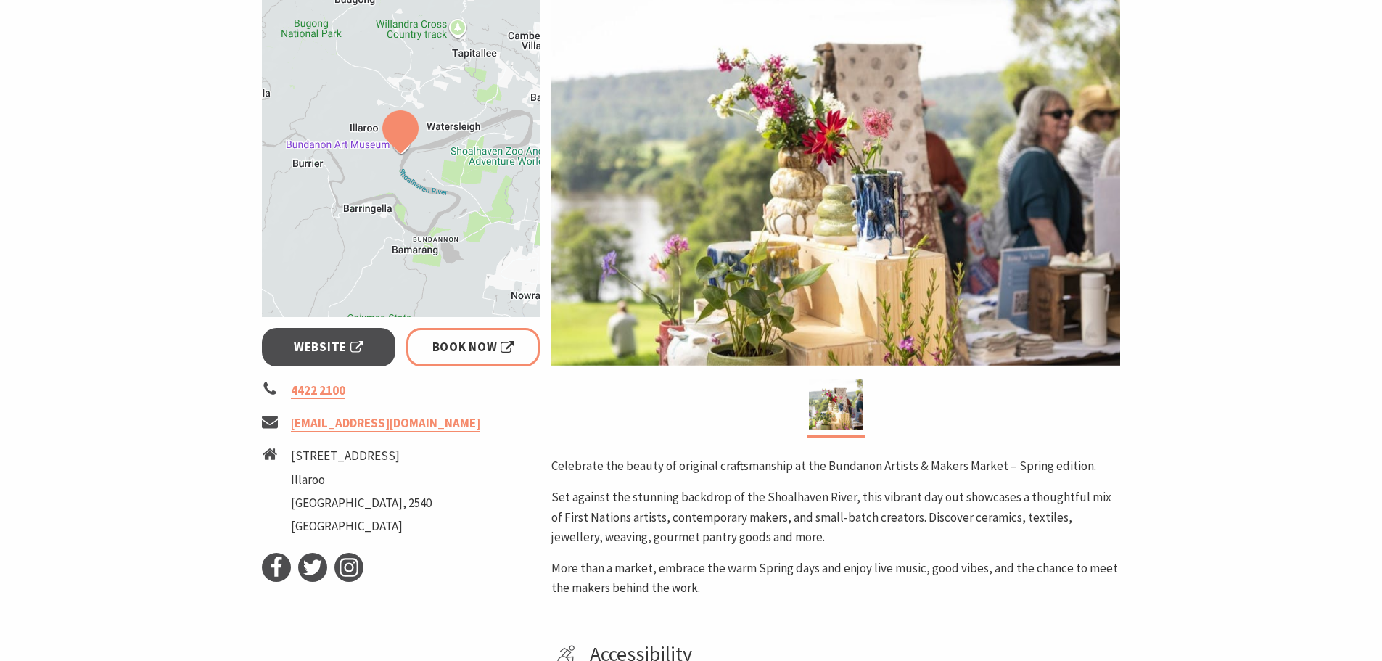
scroll to position [508, 0]
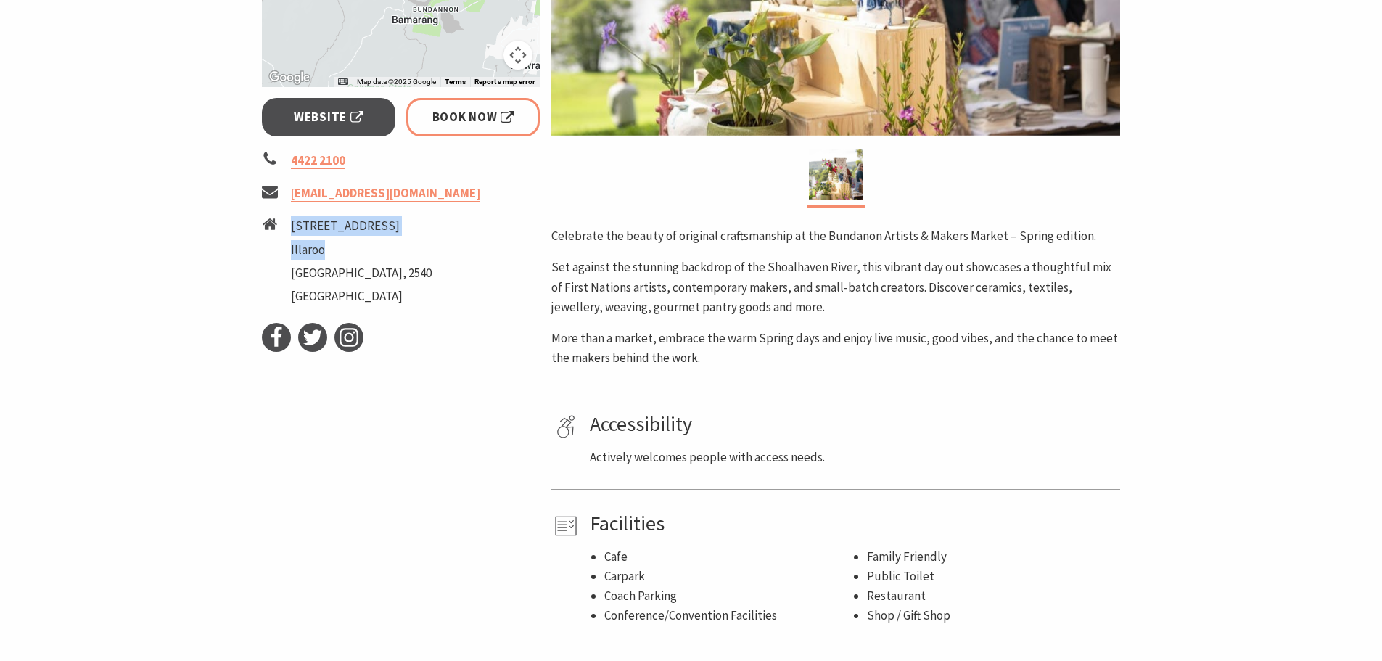
drag, startPoint x: 290, startPoint y: 223, endPoint x: 370, endPoint y: 258, distance: 87.1
click at [370, 258] on ul "[STREET_ADDRESS]" at bounding box center [361, 263] width 141 height 94
click at [817, 348] on p "More than a market, embrace the warm Spring days and enjoy live music, good vib…" at bounding box center [835, 348] width 569 height 39
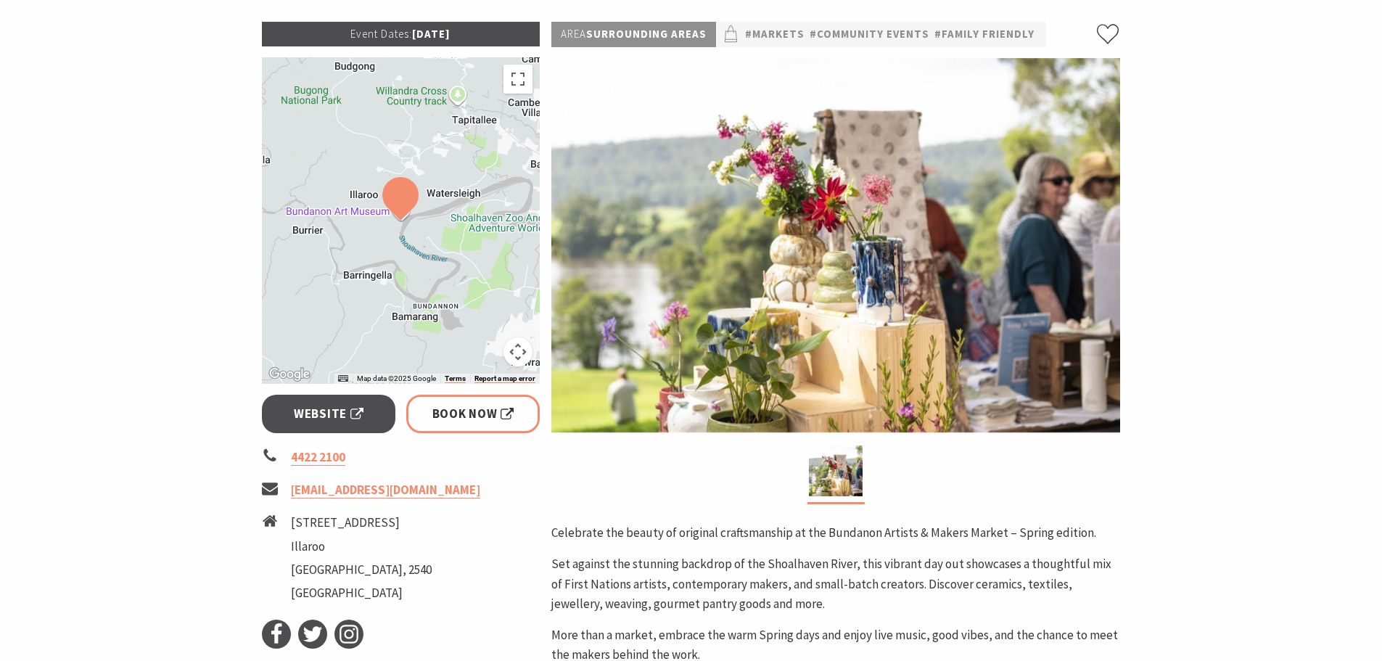
scroll to position [218, 0]
